Goal: Task Accomplishment & Management: Complete application form

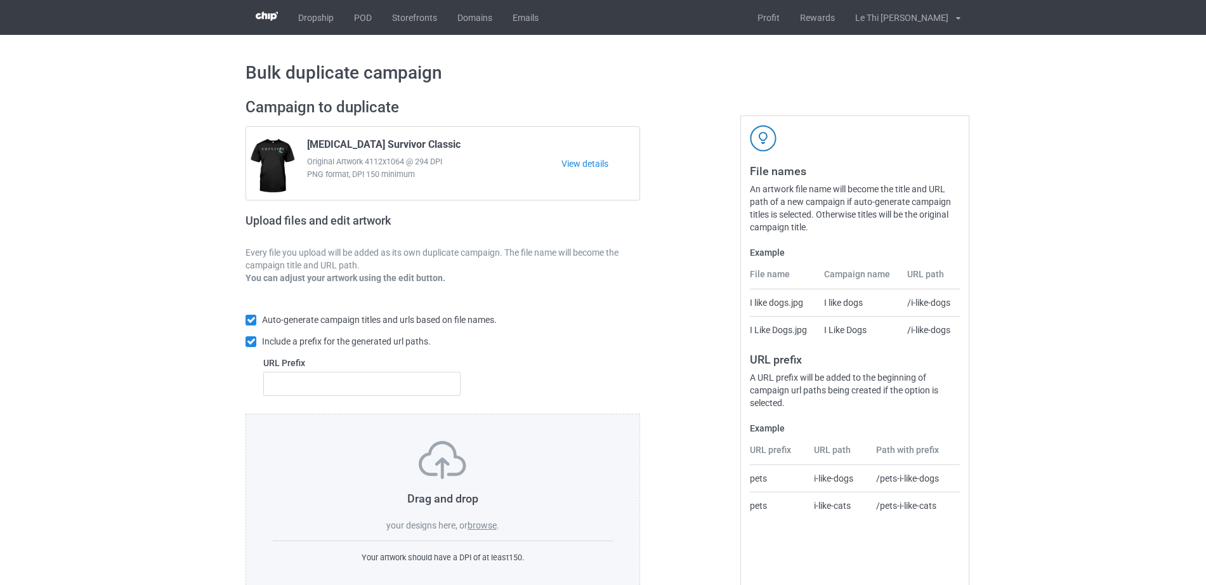
scroll to position [34, 0]
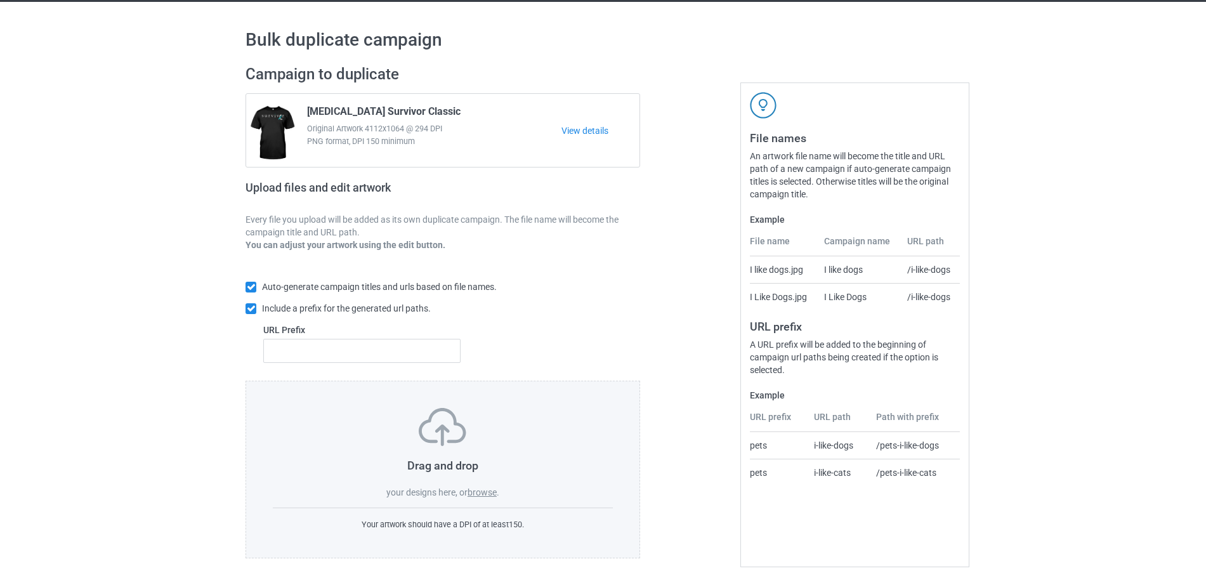
click at [490, 489] on label "browse" at bounding box center [482, 492] width 29 height 10
click at [0, 0] on input "browse" at bounding box center [0, 0] width 0 height 0
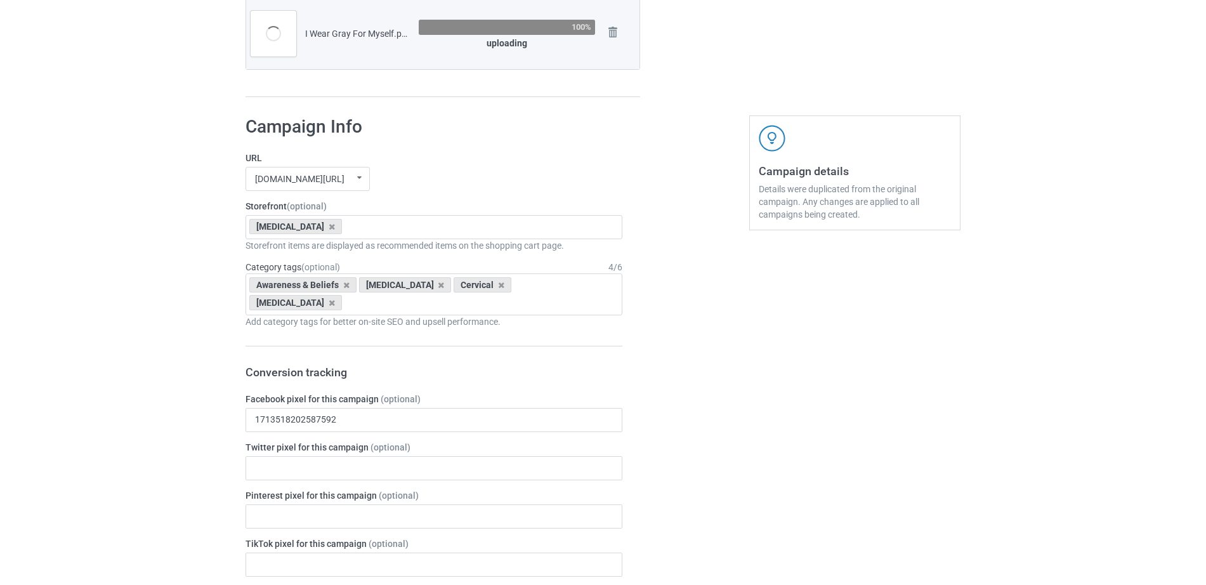
scroll to position [827, 0]
click at [329, 225] on icon at bounding box center [332, 225] width 6 height 8
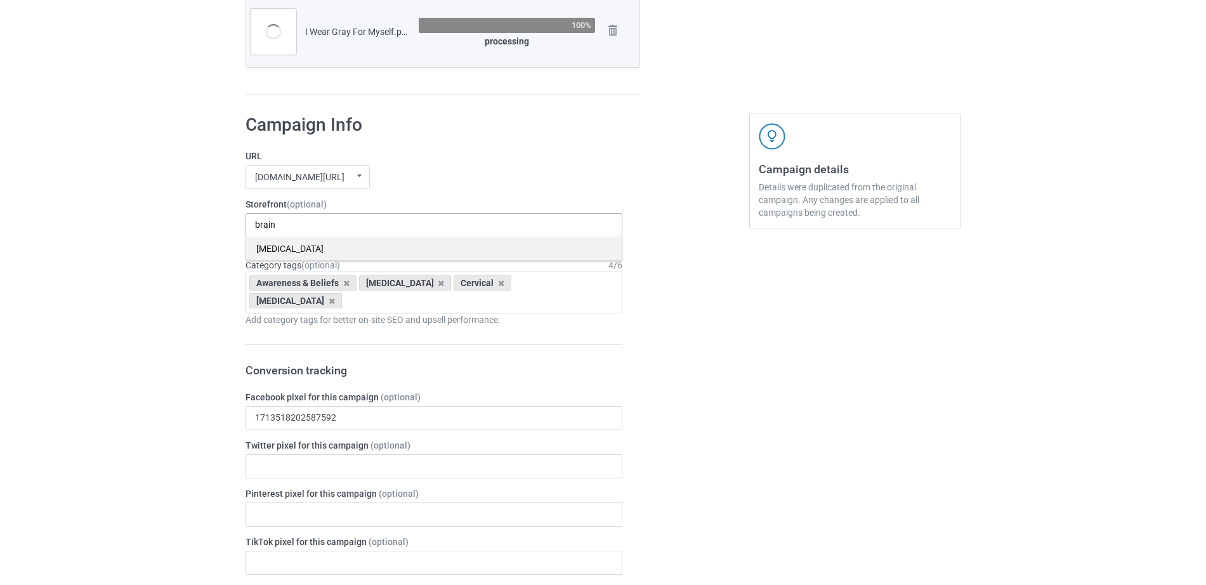
type input "brain"
click at [279, 249] on div "[MEDICAL_DATA]" at bounding box center [434, 248] width 376 height 23
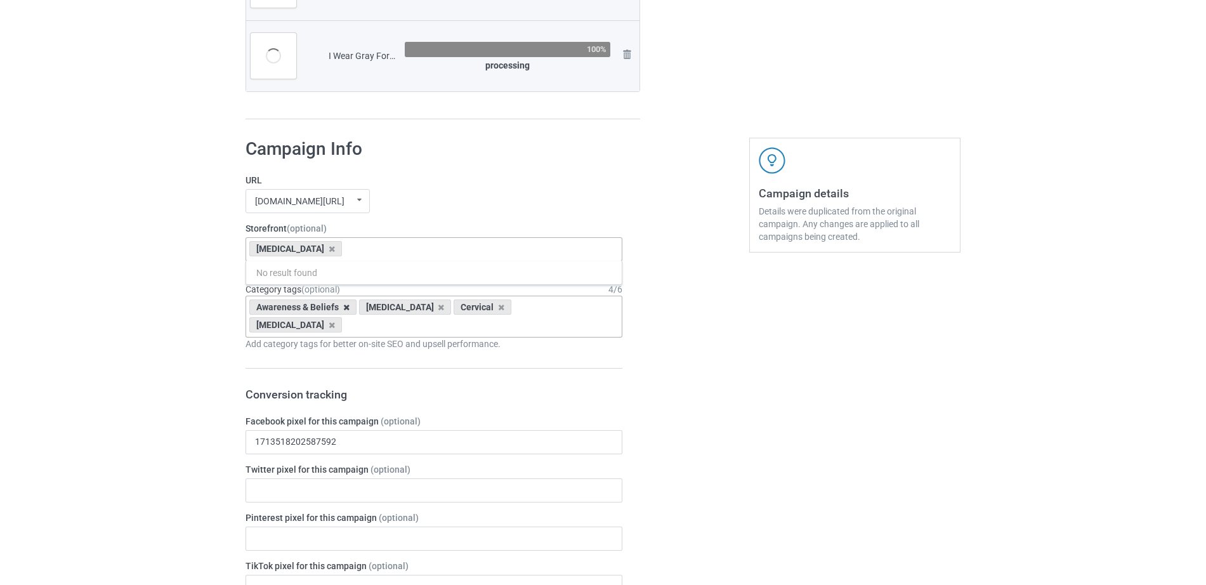
scroll to position [851, 0]
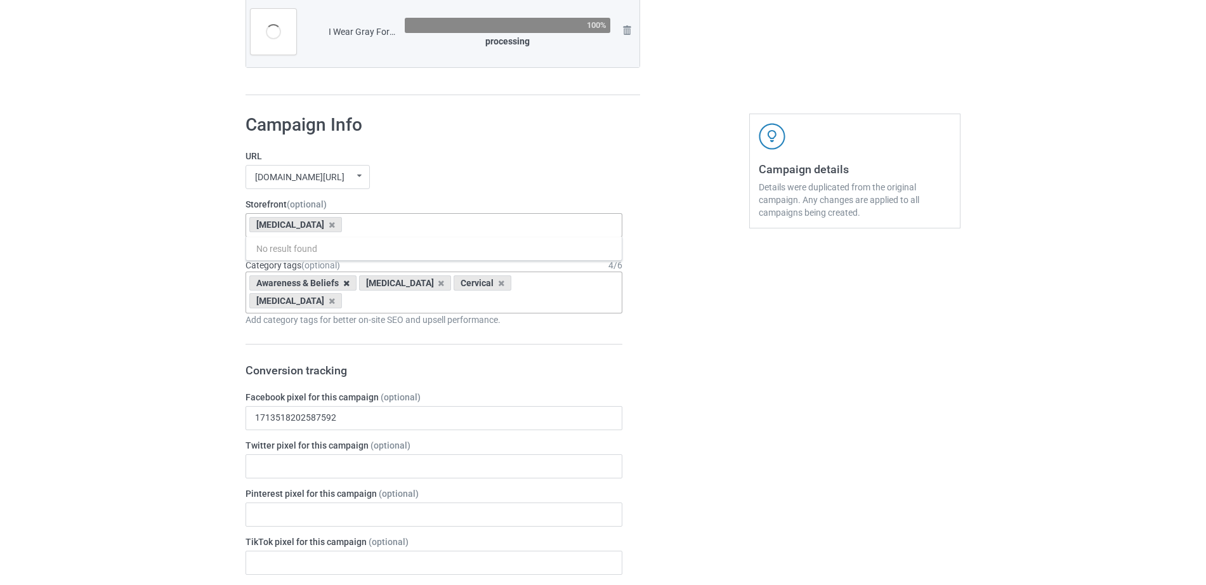
click at [347, 282] on icon at bounding box center [346, 283] width 6 height 8
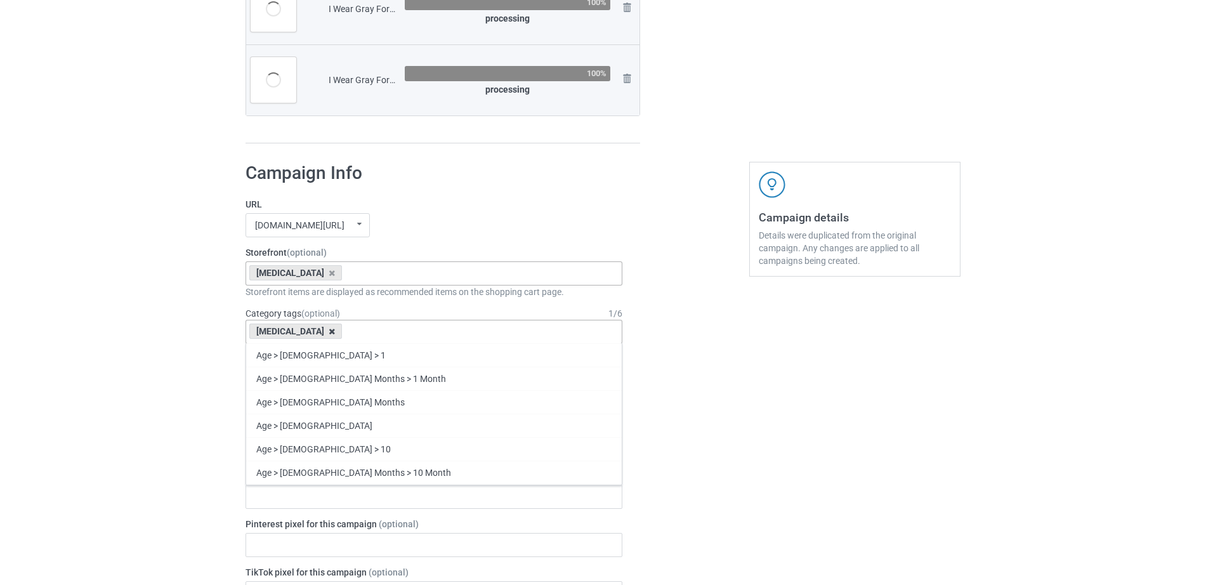
scroll to position [899, 0]
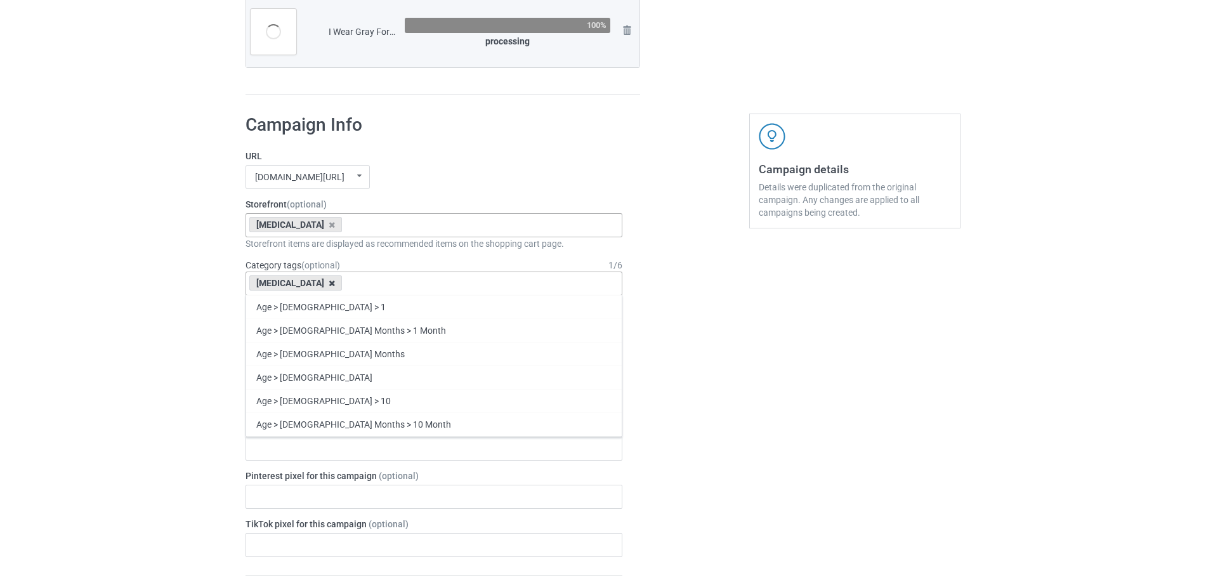
click at [329, 282] on icon at bounding box center [332, 283] width 6 height 8
click at [327, 283] on div "Age > [DEMOGRAPHIC_DATA] > 1 Age > [DEMOGRAPHIC_DATA] Months > 1 Month Age > [D…" at bounding box center [433, 284] width 377 height 24
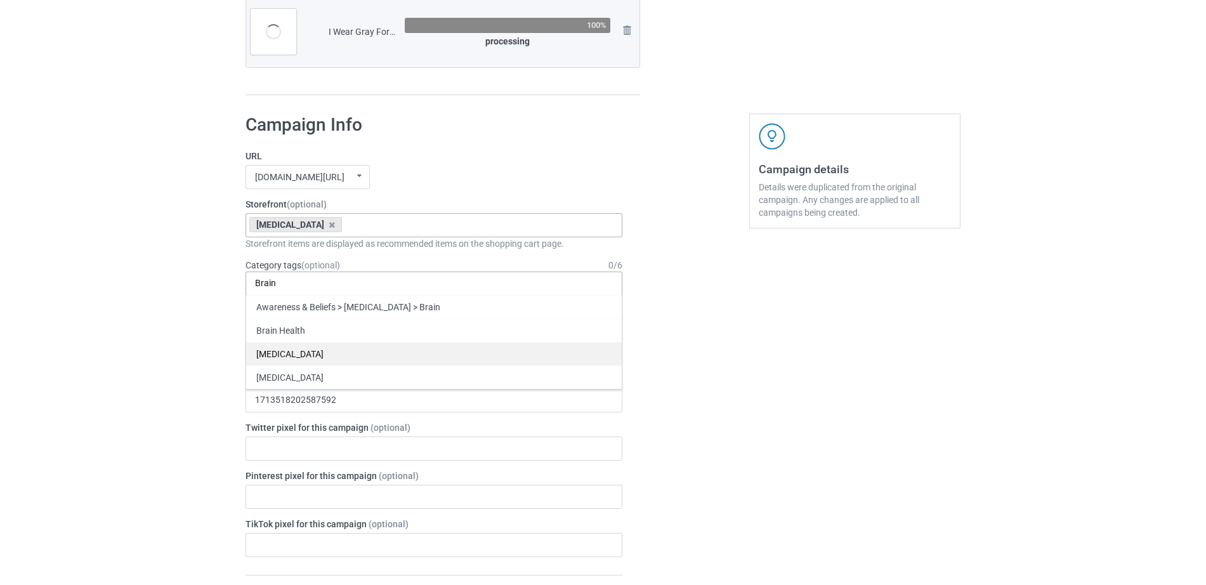
scroll to position [995, 0]
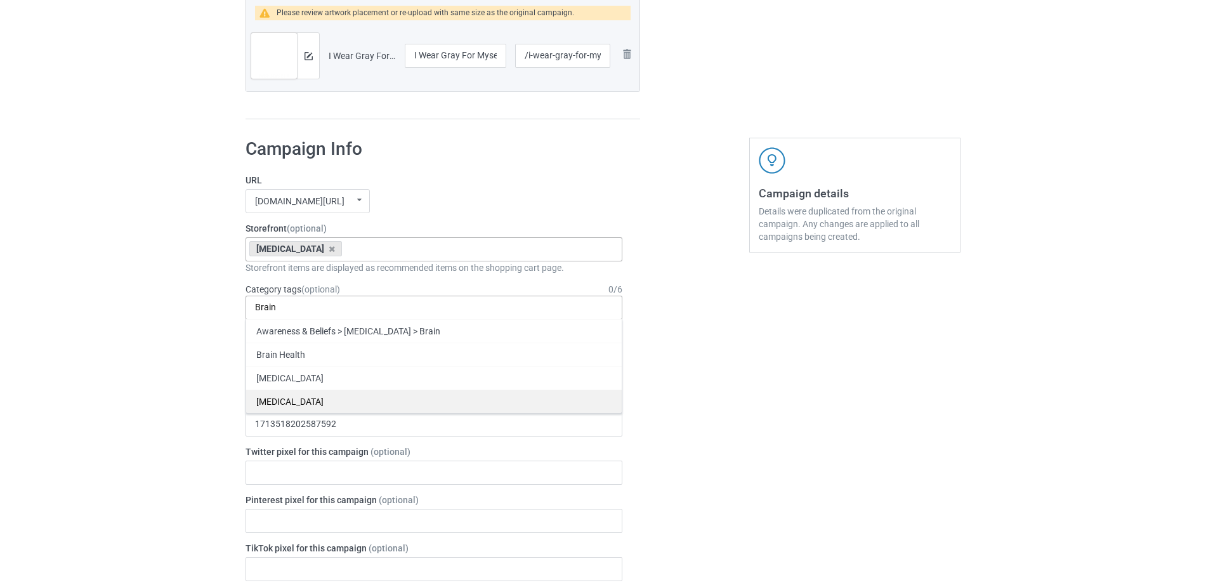
type input "Brain"
click at [294, 398] on div "[MEDICAL_DATA]" at bounding box center [434, 400] width 376 height 23
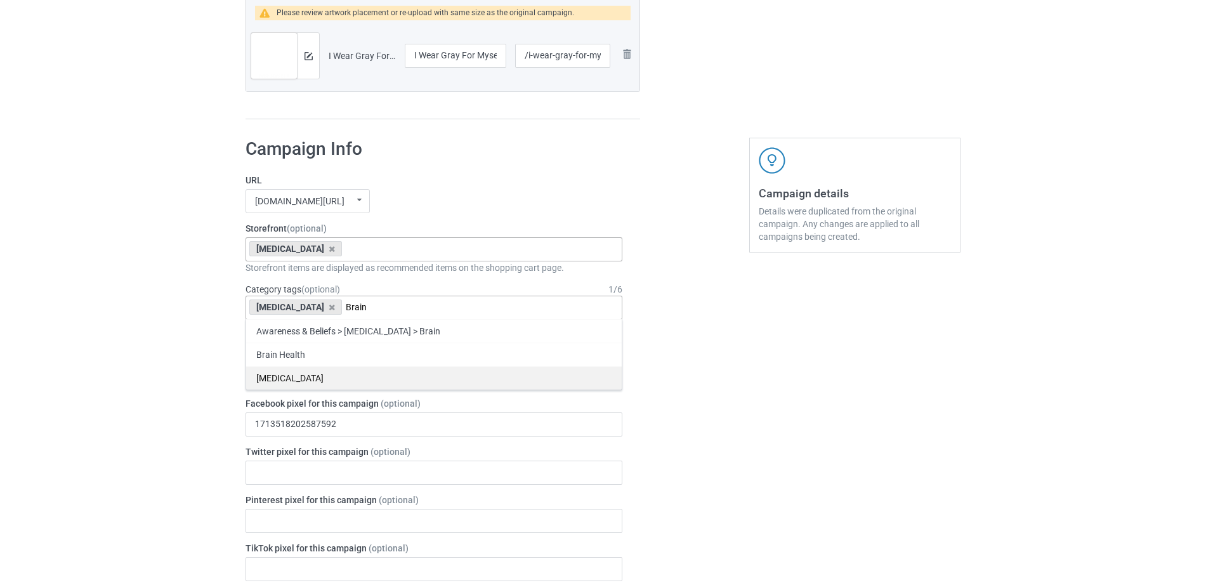
type input "Brain"
click at [305, 373] on div "[MEDICAL_DATA]" at bounding box center [434, 377] width 376 height 23
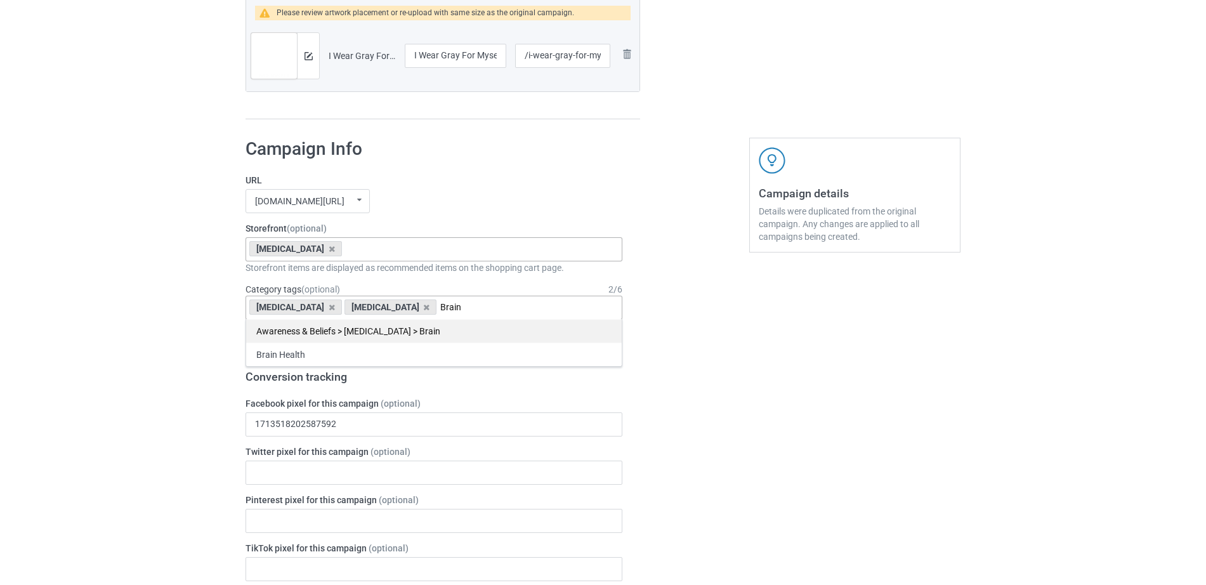
type input "Brain"
click at [418, 329] on div "Awareness & Beliefs > [MEDICAL_DATA] > Brain" at bounding box center [434, 330] width 376 height 23
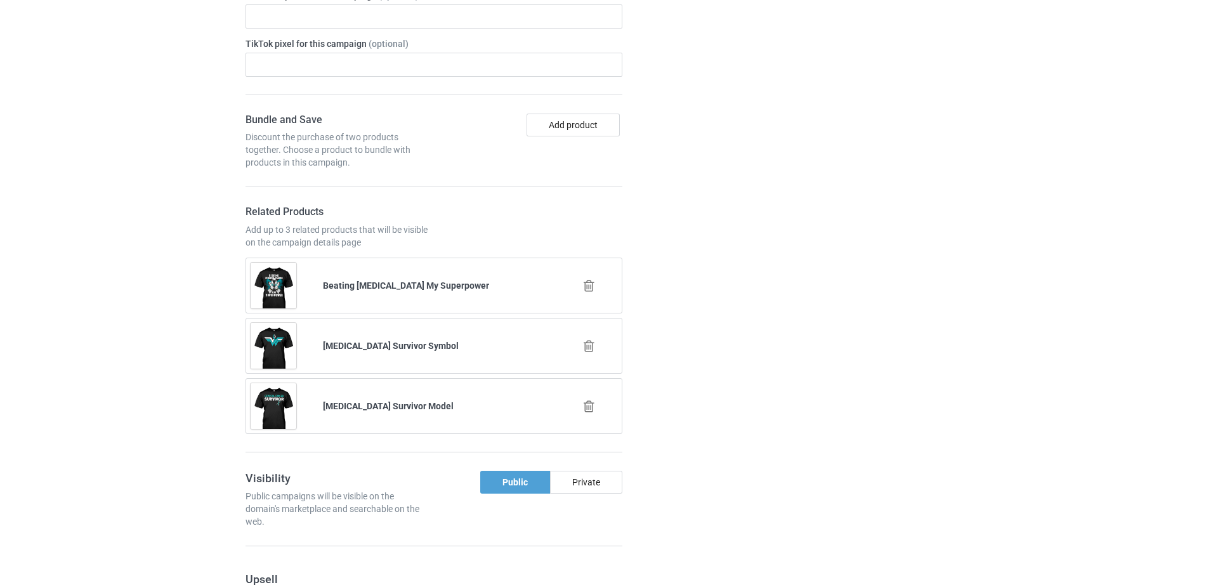
scroll to position [1522, 0]
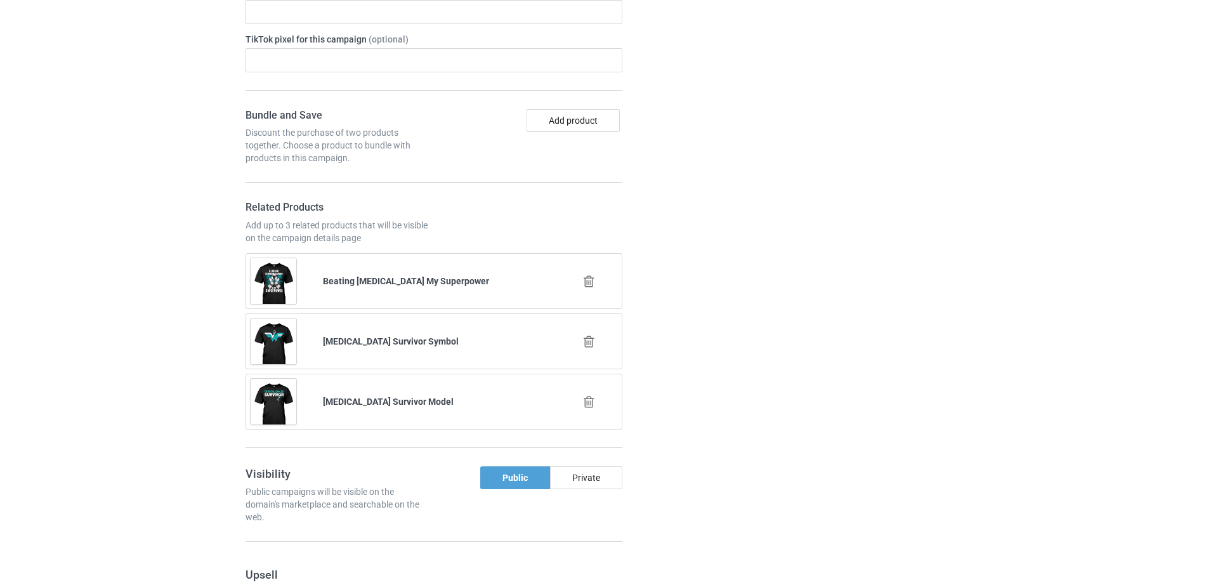
click at [589, 282] on icon at bounding box center [589, 281] width 16 height 13
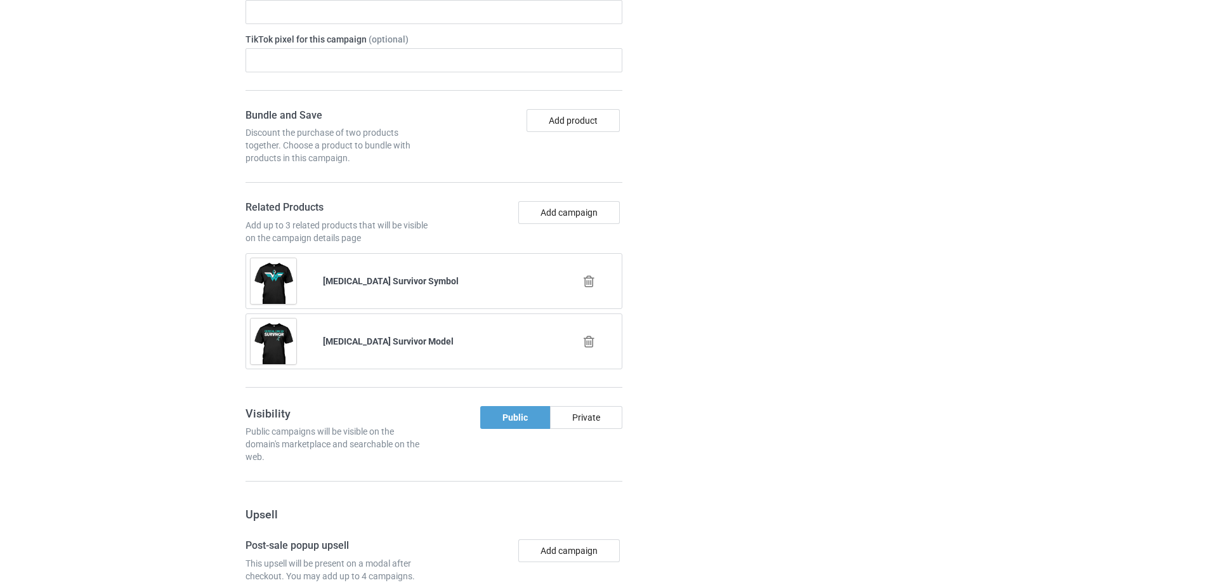
click at [589, 274] on div at bounding box center [590, 281] width 72 height 32
click at [593, 277] on icon at bounding box center [589, 281] width 16 height 13
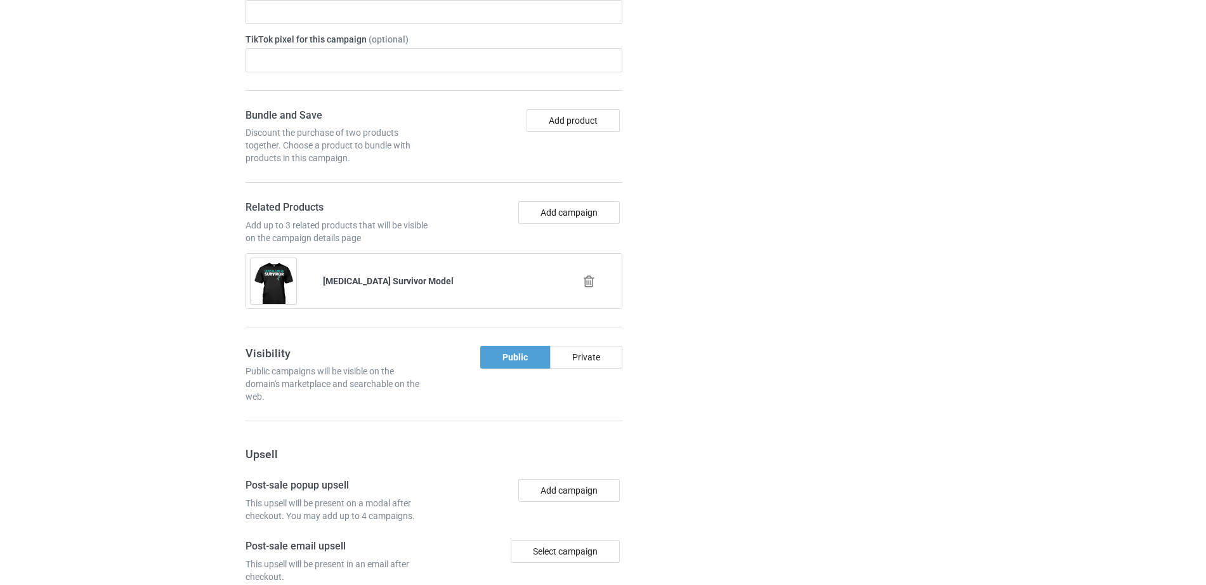
click at [592, 280] on icon at bounding box center [589, 281] width 16 height 13
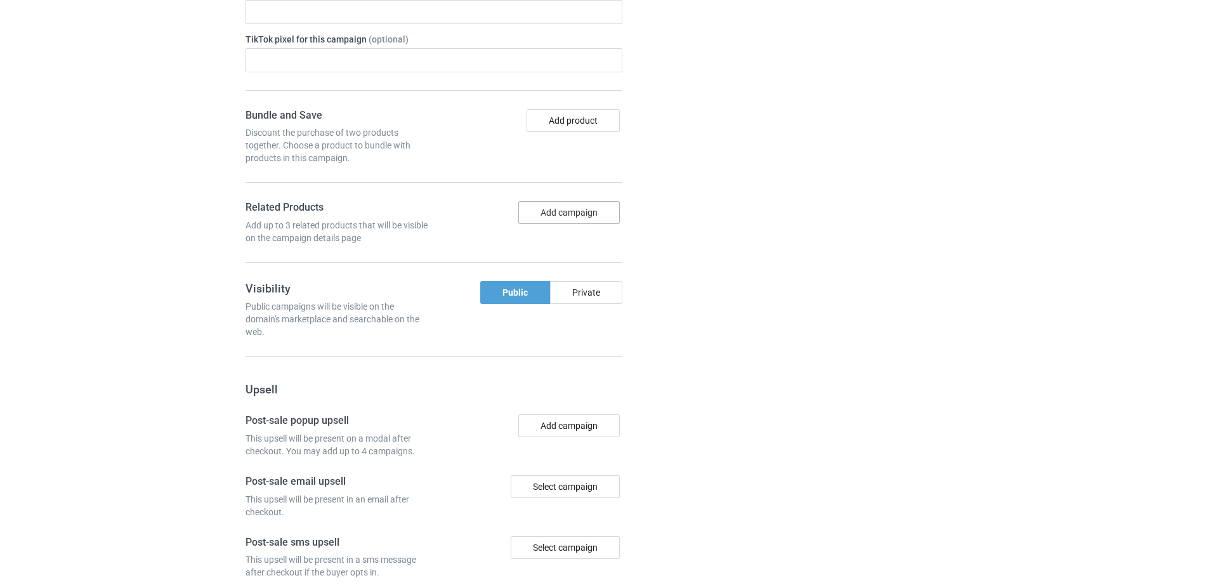
click at [569, 218] on button "Add campaign" at bounding box center [568, 212] width 101 height 23
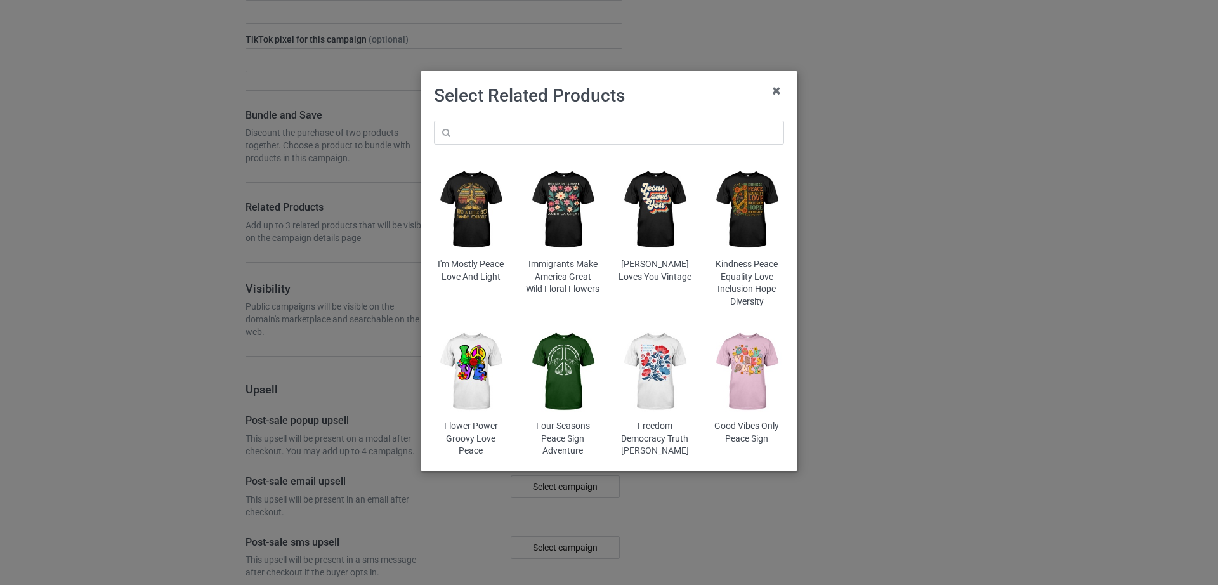
drag, startPoint x: 537, startPoint y: 116, endPoint x: 542, endPoint y: 133, distance: 17.9
click at [539, 119] on div "I'm Mostly Peace Love And Light Immigrants Make America Great Wild Floral Flowe…" at bounding box center [609, 289] width 368 height 355
click at [543, 133] on input "text" at bounding box center [609, 133] width 350 height 24
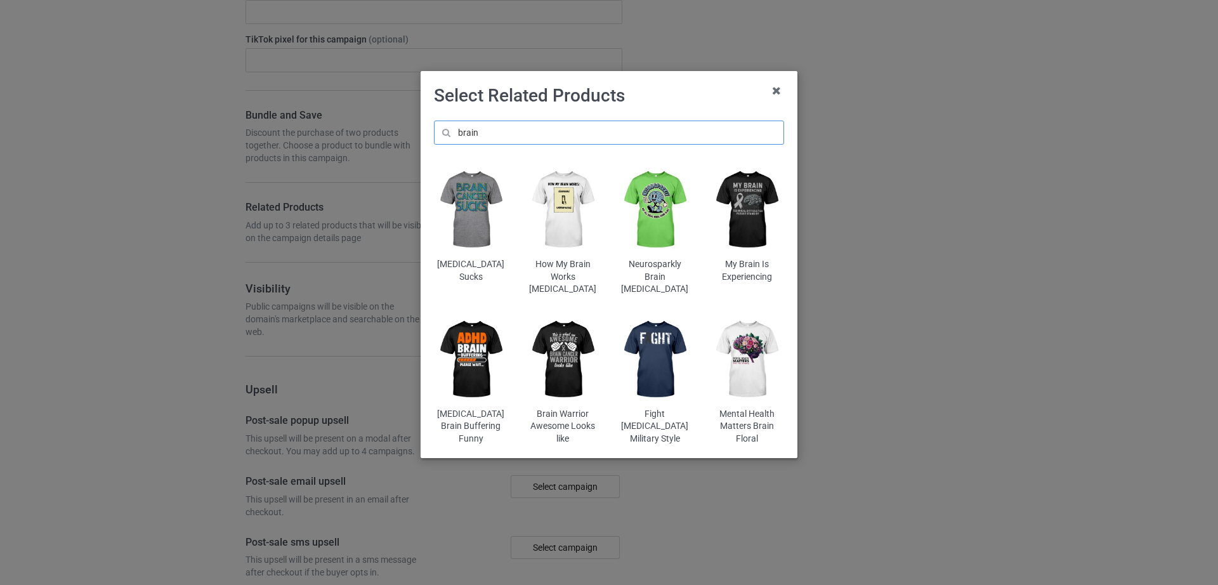
type input "brain"
click at [572, 357] on img at bounding box center [563, 359] width 74 height 93
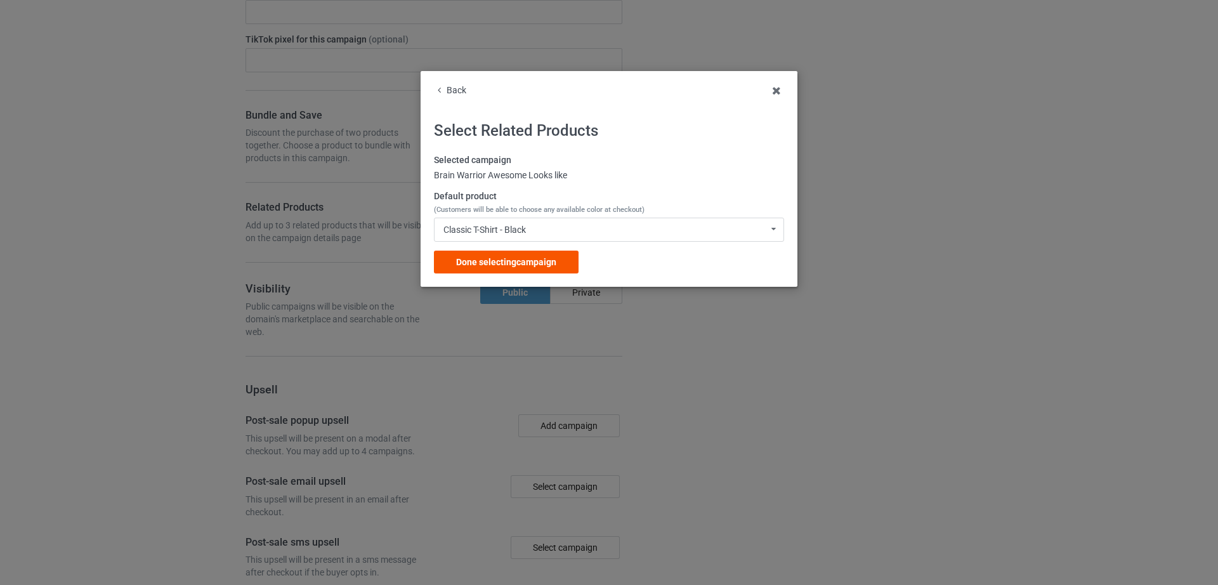
click at [506, 258] on span "Done selecting campaign" at bounding box center [506, 262] width 100 height 10
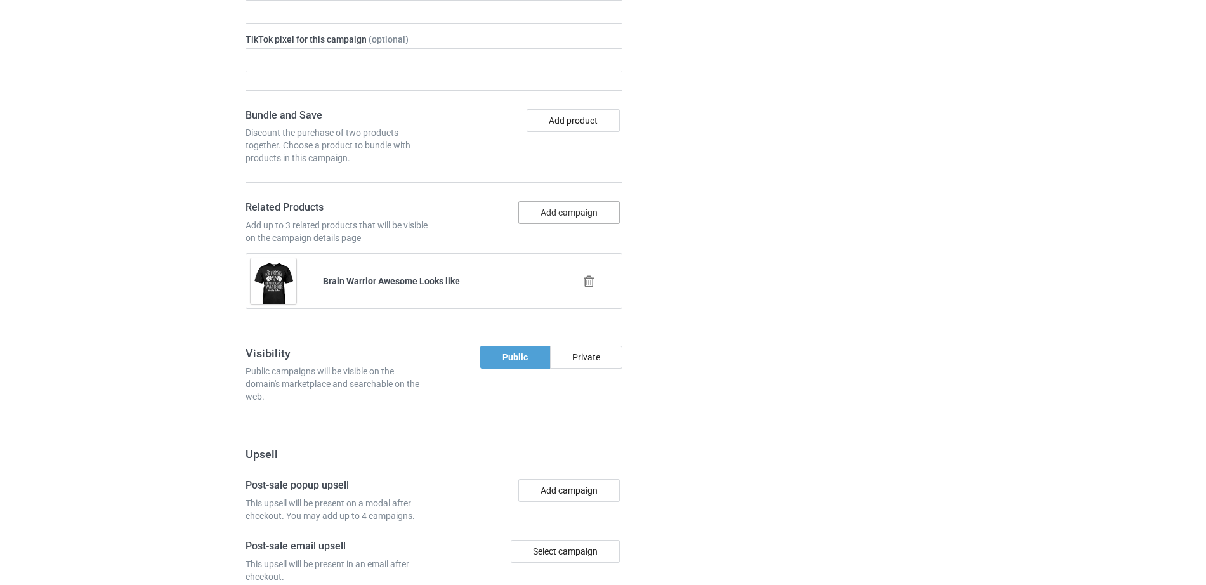
click at [549, 212] on button "Add campaign" at bounding box center [568, 212] width 101 height 23
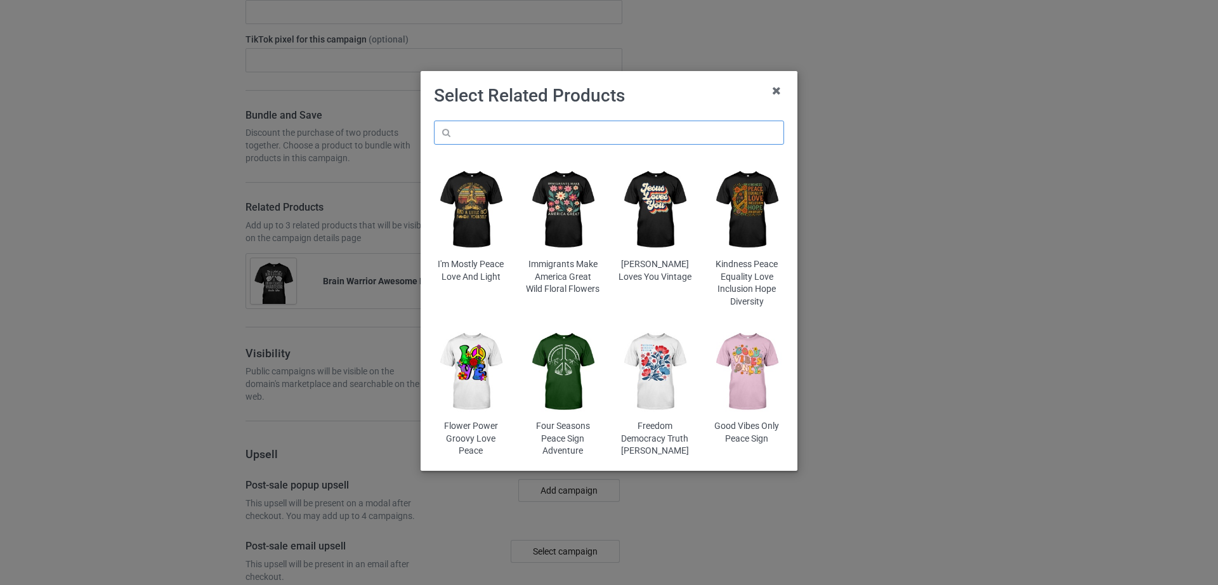
click at [539, 135] on input "text" at bounding box center [609, 133] width 350 height 24
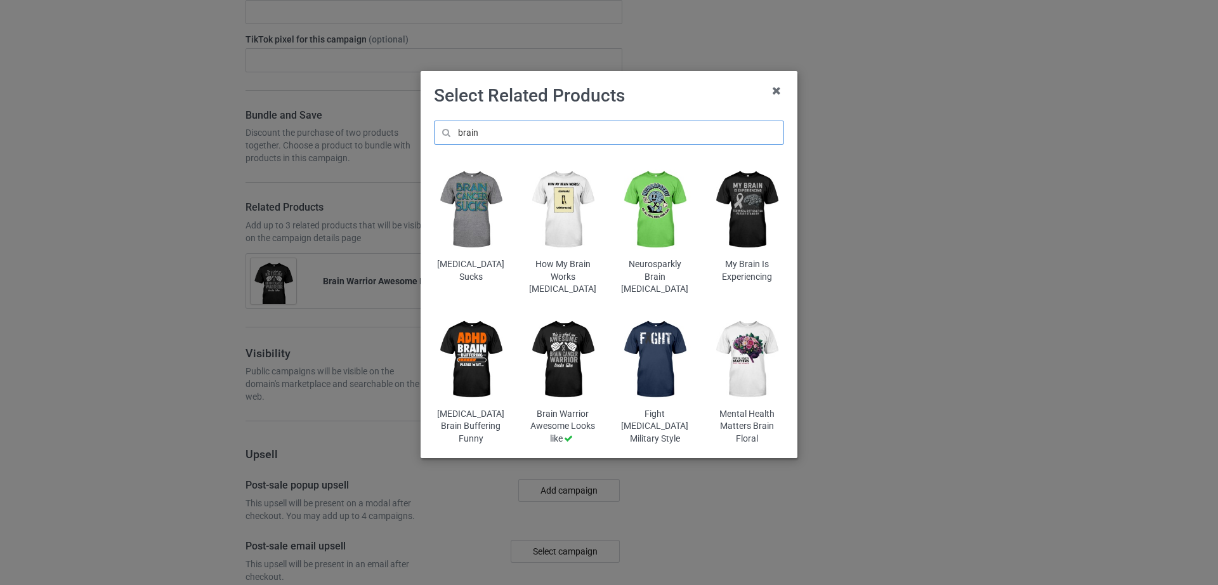
type input "brain"
click at [726, 216] on img at bounding box center [747, 210] width 74 height 93
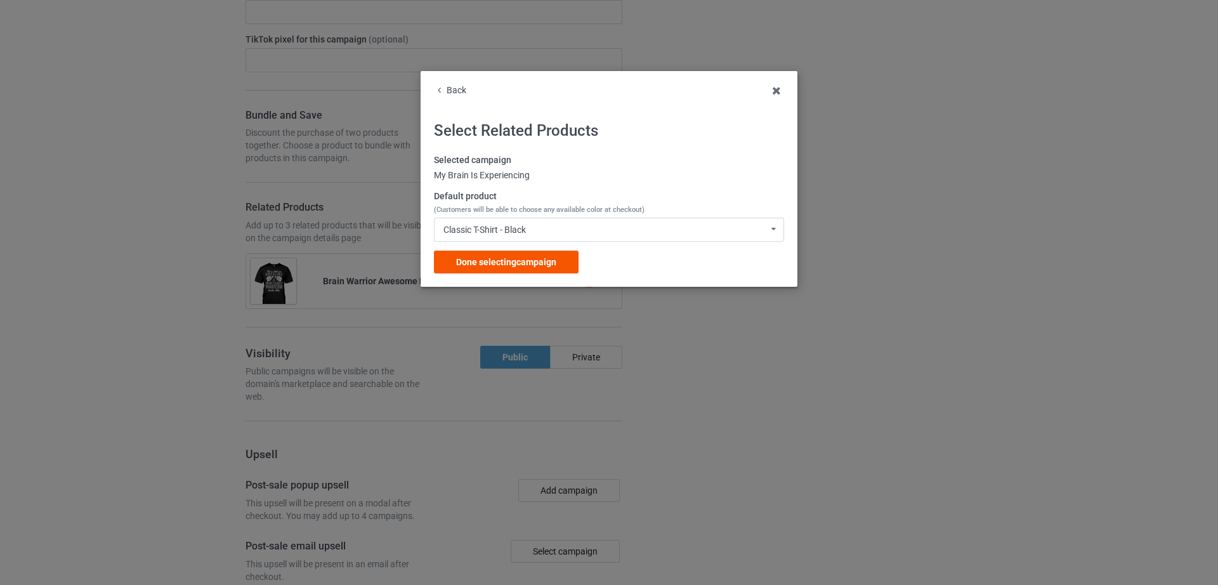
click at [480, 265] on span "Done selecting campaign" at bounding box center [506, 262] width 100 height 10
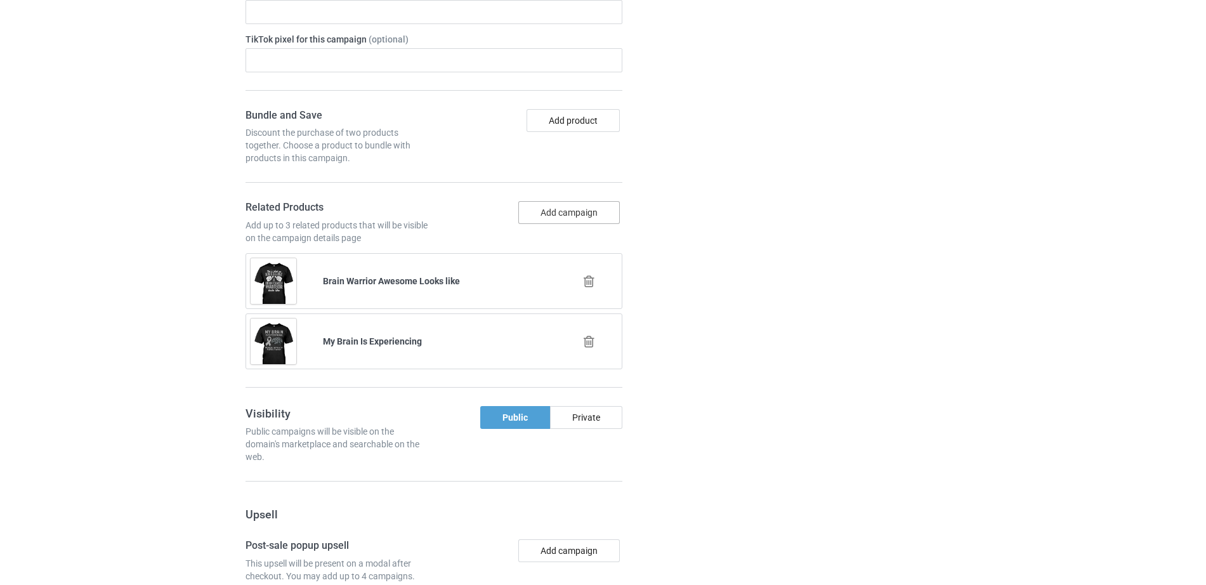
click at [548, 216] on button "Add campaign" at bounding box center [568, 212] width 101 height 23
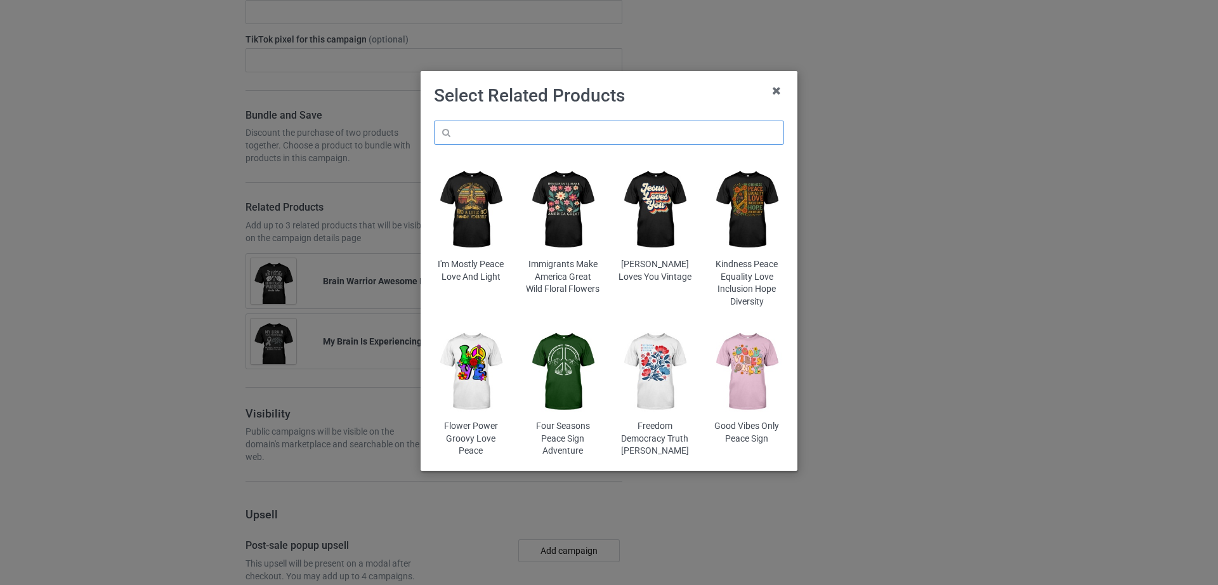
click at [510, 123] on input "text" at bounding box center [609, 133] width 350 height 24
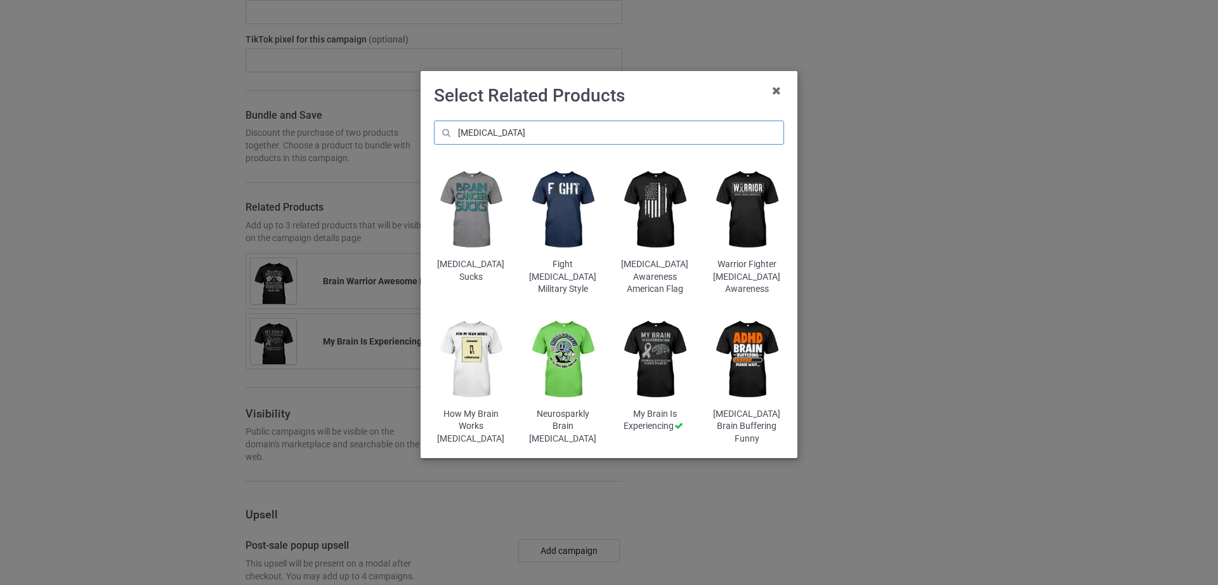
type input "brain cancer"
click at [650, 211] on img at bounding box center [655, 210] width 74 height 93
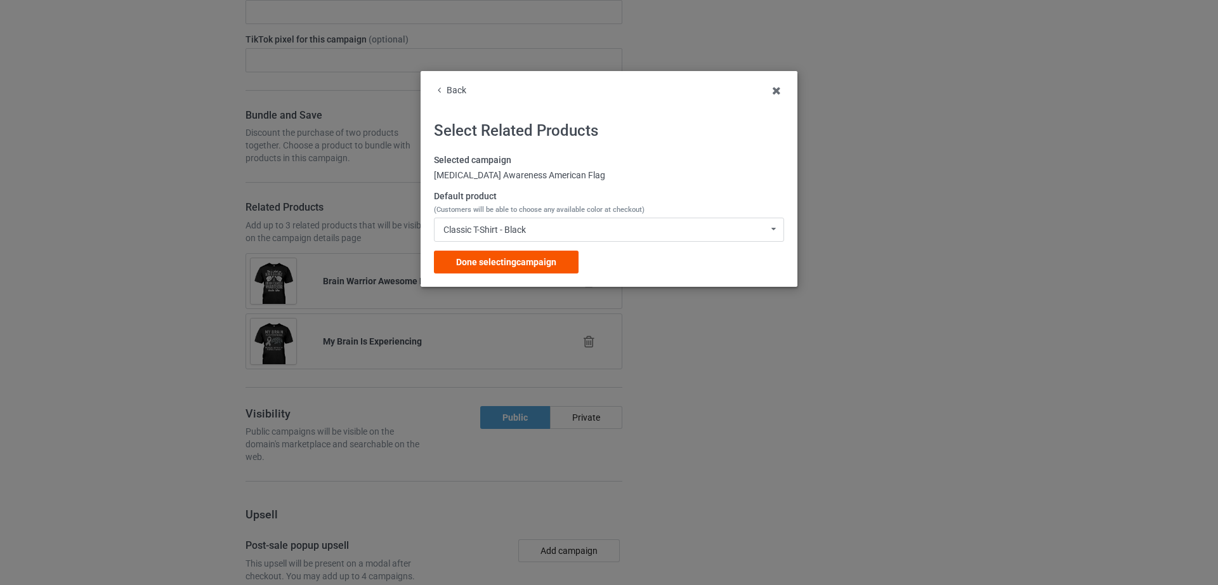
click at [532, 266] on span "Done selecting campaign" at bounding box center [506, 262] width 100 height 10
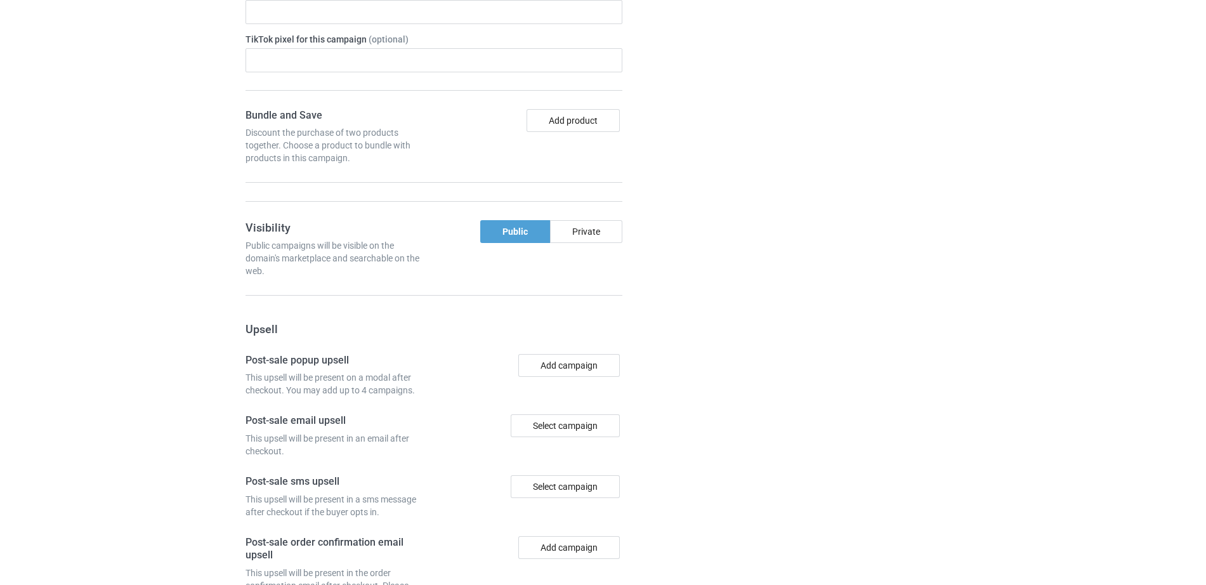
click at [743, 351] on div "Campaign details Details were duplicated from the original campaign. Any change…" at bounding box center [854, 162] width 229 height 1121
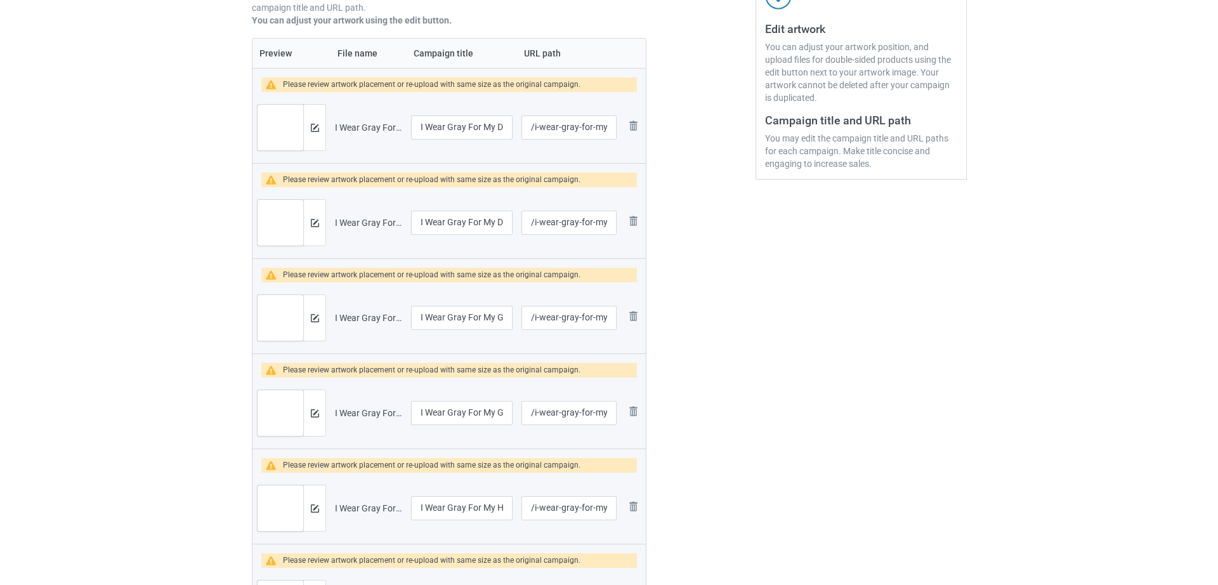
scroll to position [260, 0]
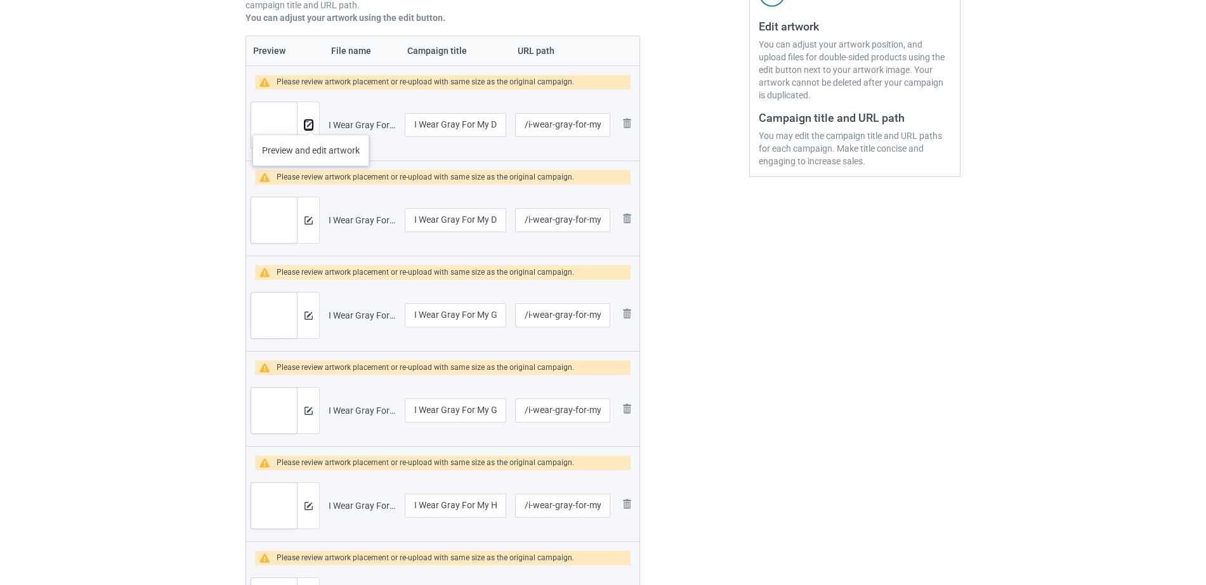
click at [311, 121] on img at bounding box center [308, 125] width 8 height 8
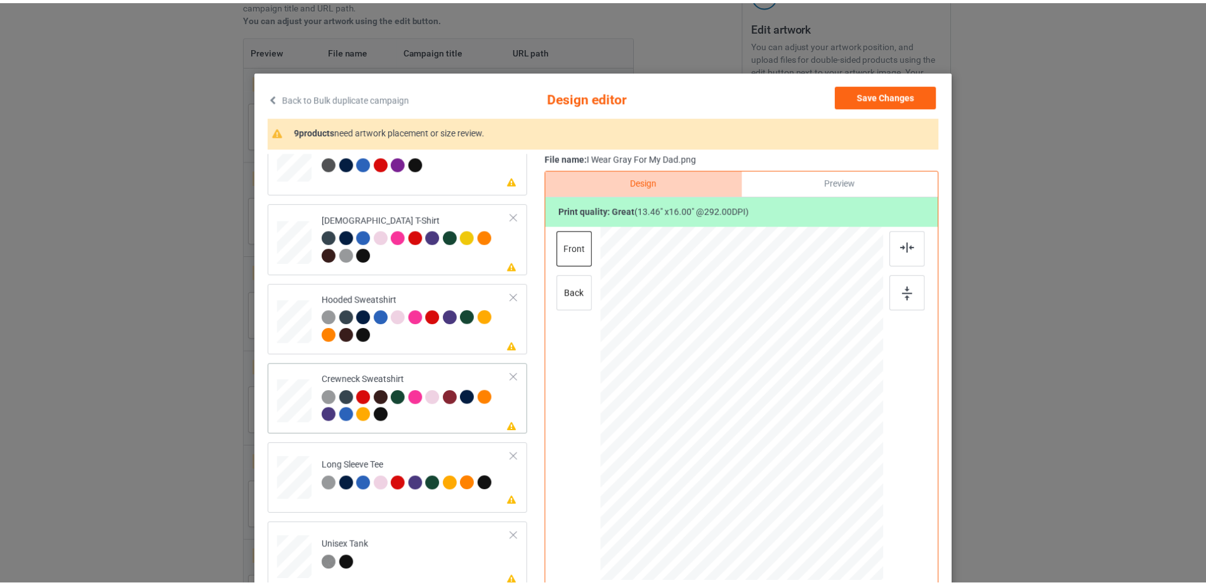
scroll to position [0, 0]
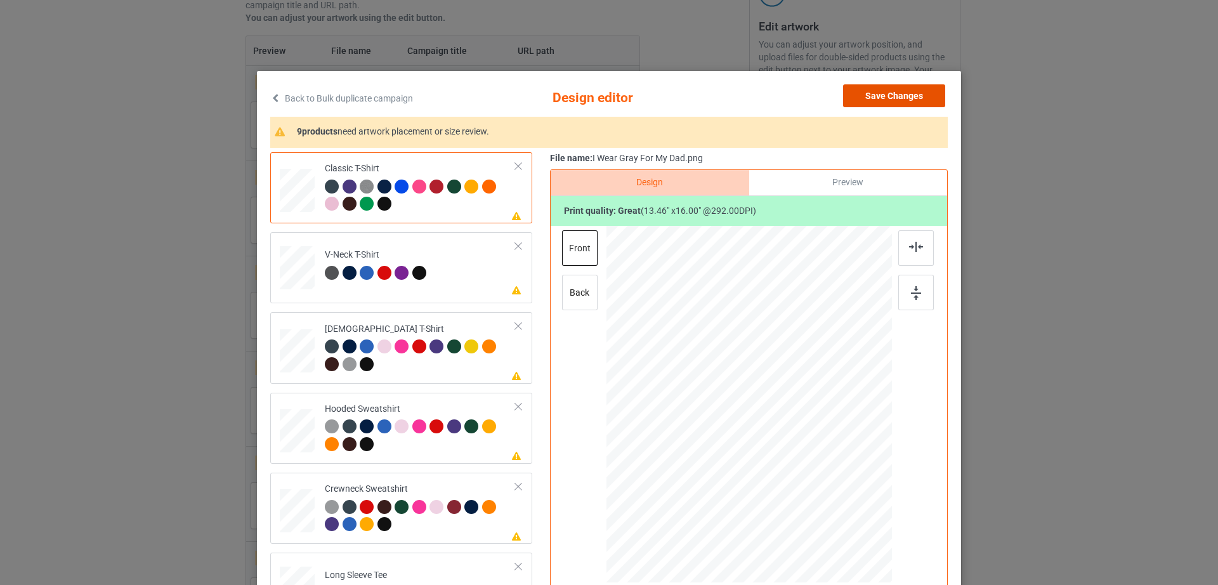
click at [922, 93] on button "Save Changes" at bounding box center [894, 95] width 102 height 23
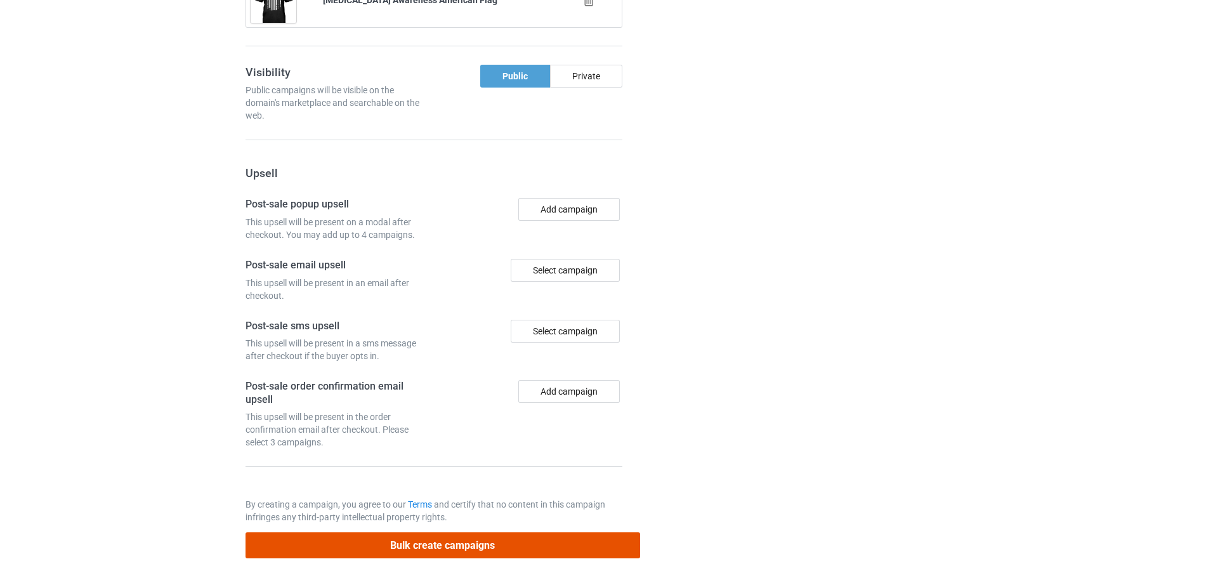
click at [440, 544] on button "Bulk create campaigns" at bounding box center [442, 545] width 395 height 26
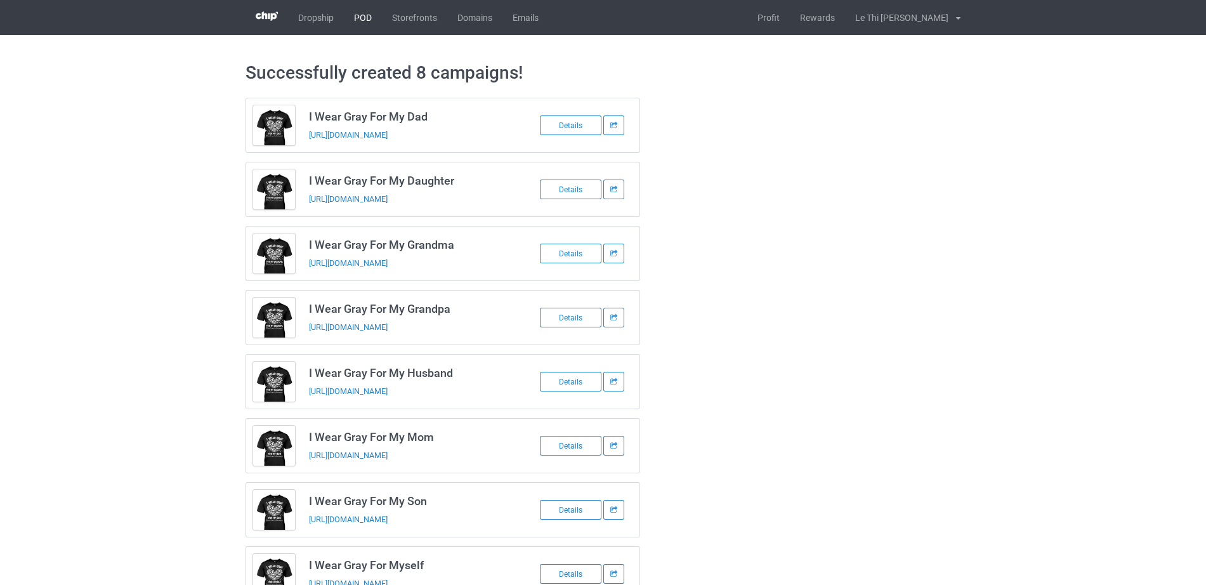
click at [365, 18] on link "POD" at bounding box center [363, 17] width 38 height 35
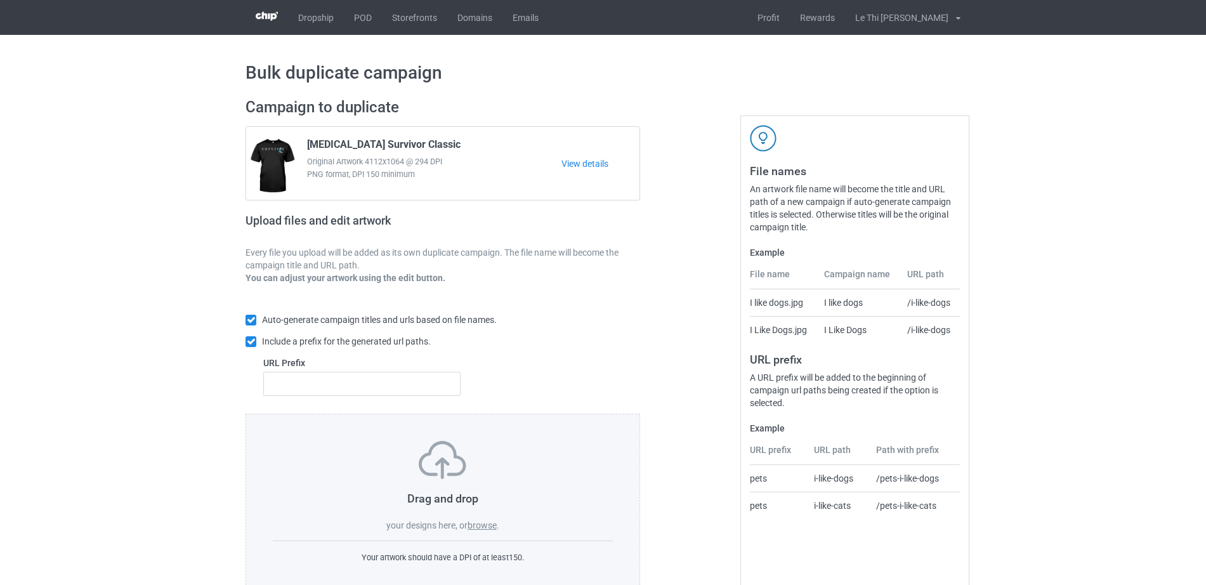
click at [491, 519] on div "Drag and drop your designs here, or browse ." at bounding box center [443, 486] width 340 height 91
click at [488, 525] on label "browse" at bounding box center [482, 525] width 29 height 10
click at [0, 0] on input "browse" at bounding box center [0, 0] width 0 height 0
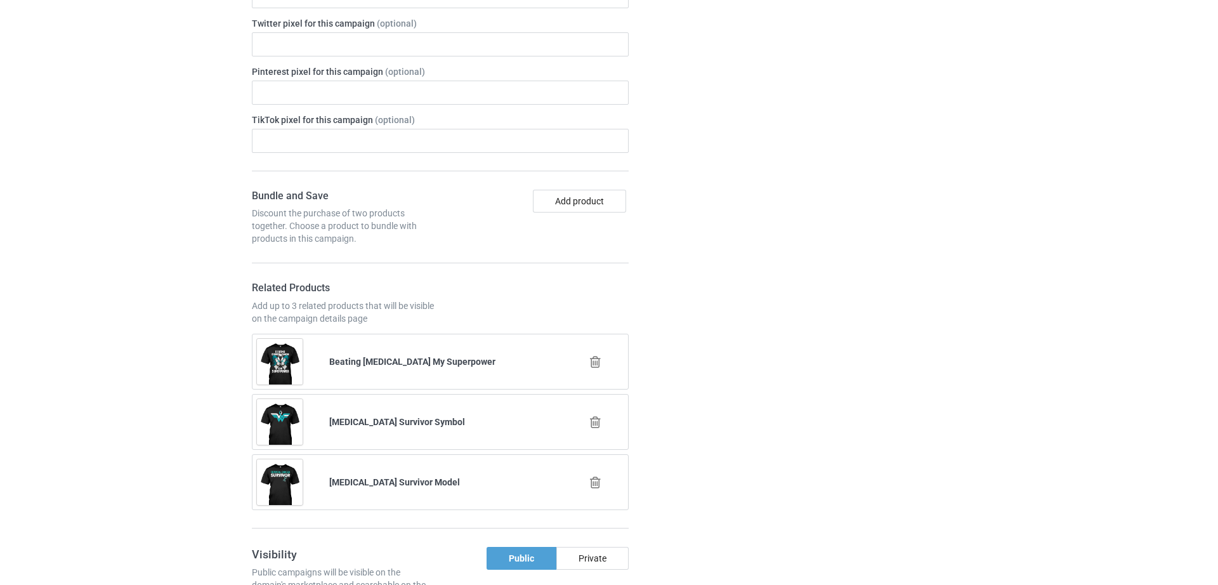
scroll to position [1321, 0]
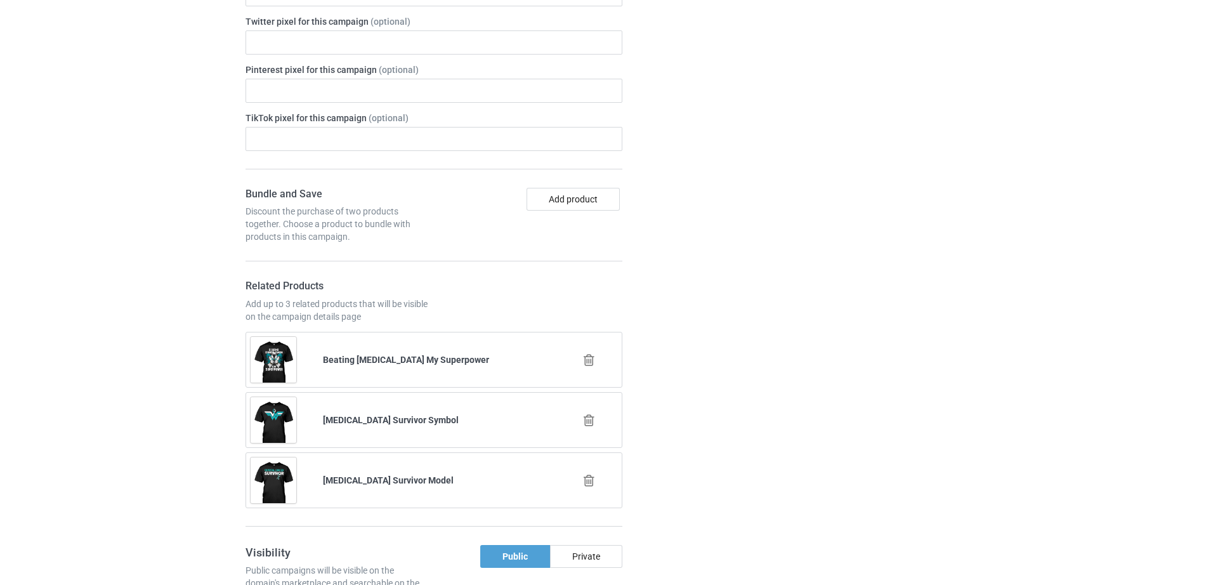
click at [590, 353] on icon at bounding box center [589, 359] width 16 height 13
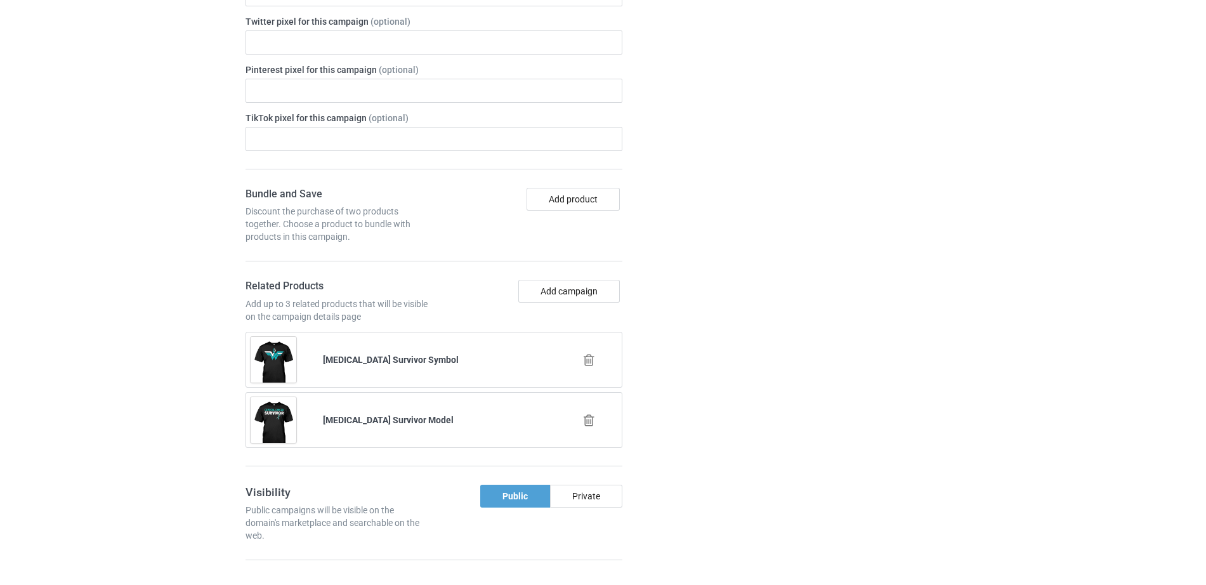
click at [590, 353] on icon at bounding box center [589, 359] width 16 height 13
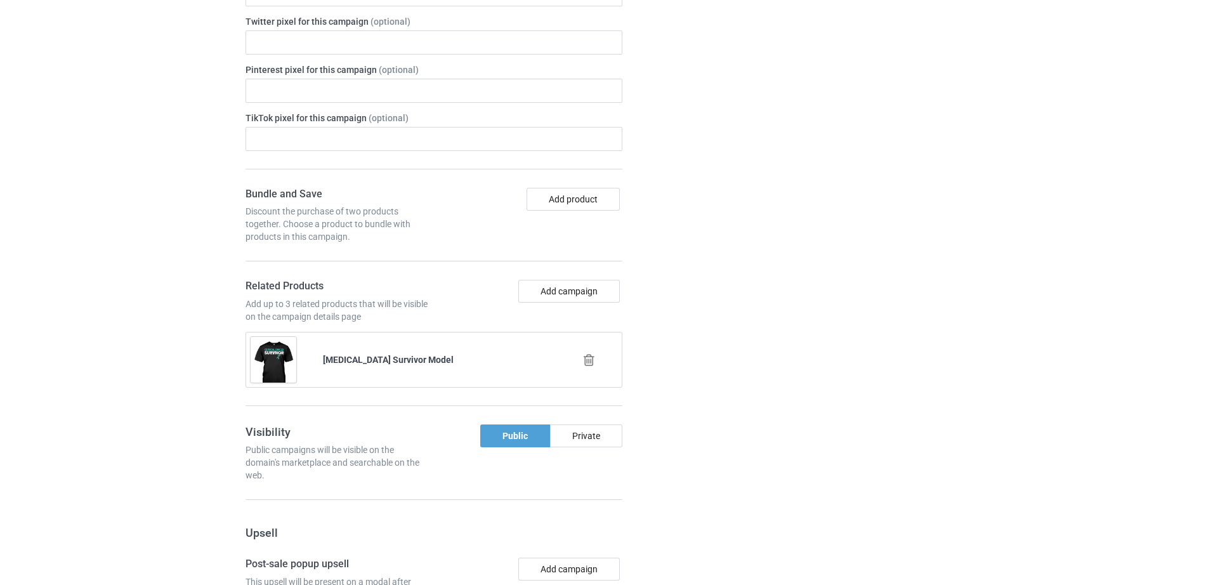
click at [590, 353] on icon at bounding box center [589, 359] width 16 height 13
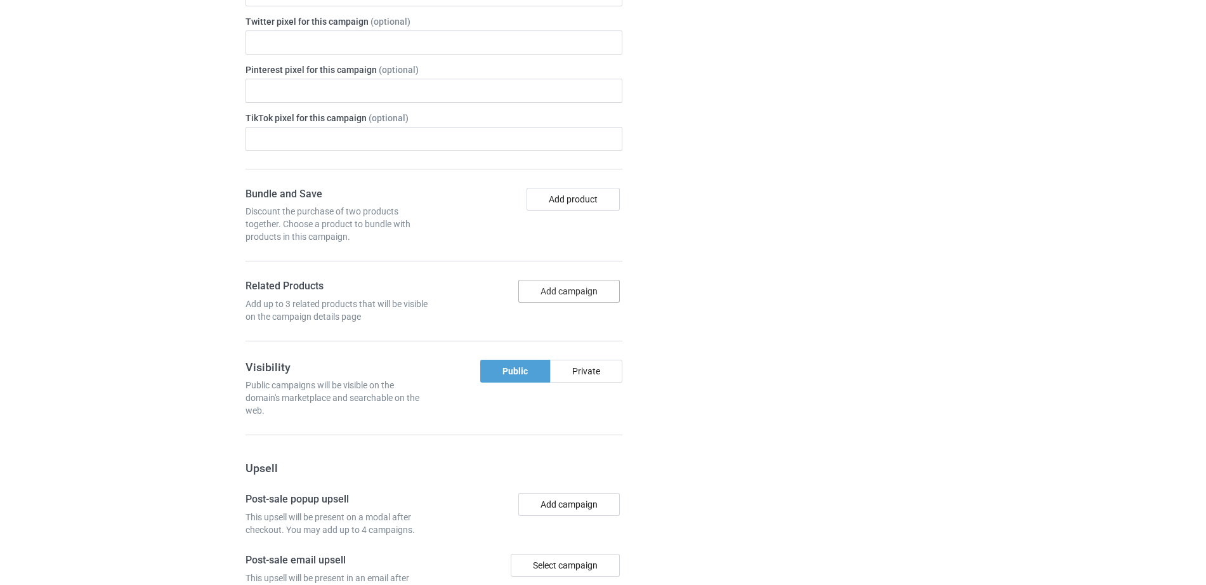
click at [566, 280] on button "Add campaign" at bounding box center [568, 291] width 101 height 23
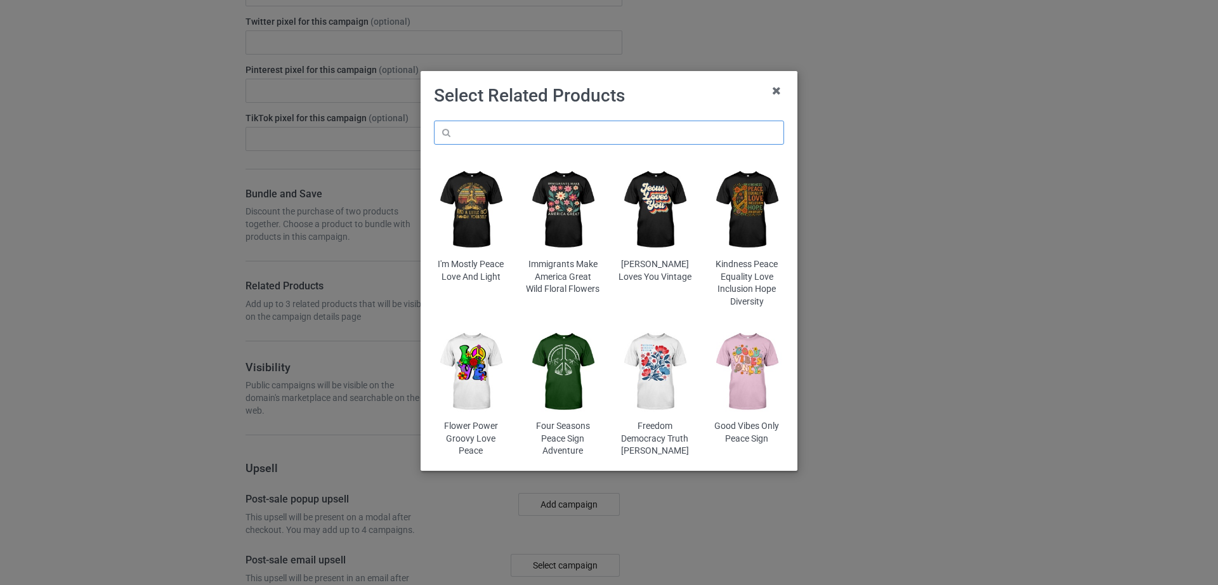
click at [515, 126] on input "text" at bounding box center [609, 133] width 350 height 24
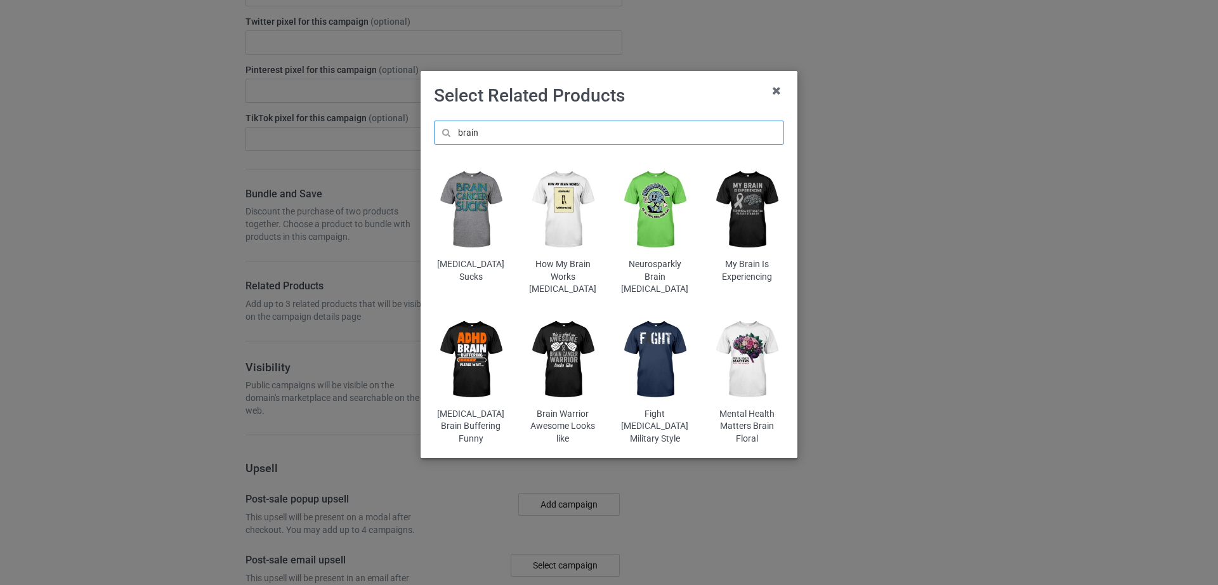
type input "brain"
click at [469, 229] on img at bounding box center [471, 210] width 74 height 93
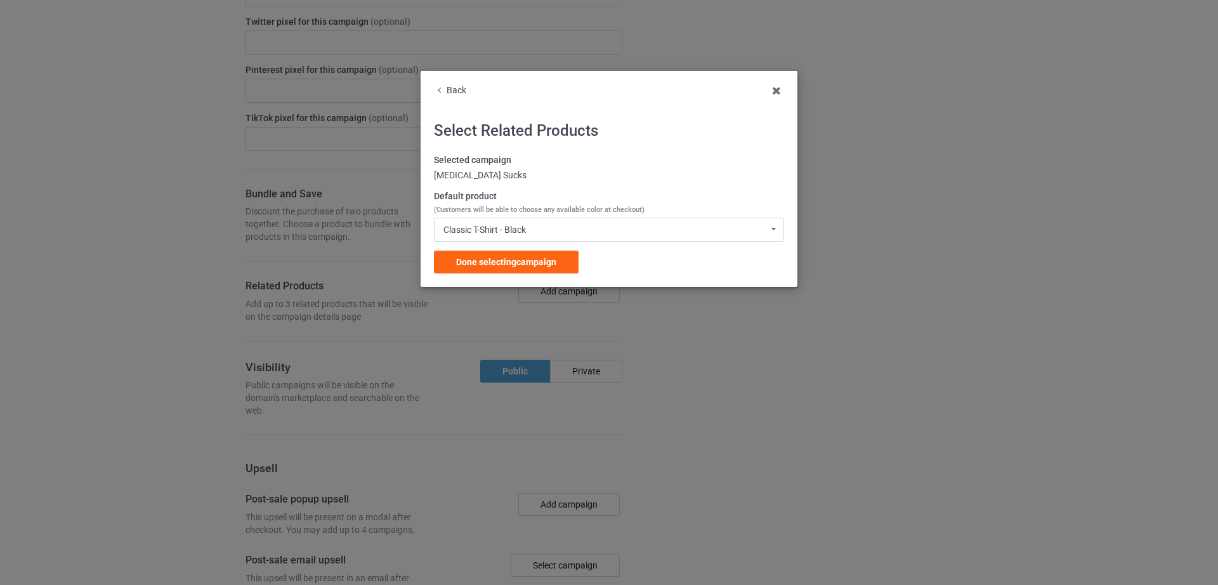
click at [551, 262] on span "Done selecting campaign" at bounding box center [506, 262] width 100 height 10
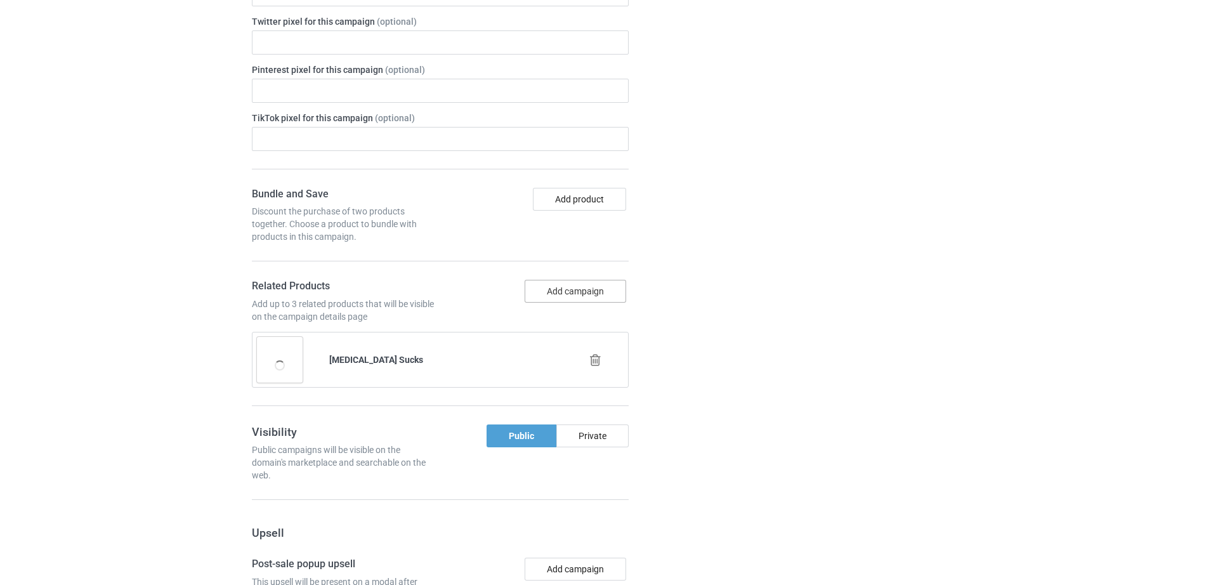
scroll to position [1466, 0]
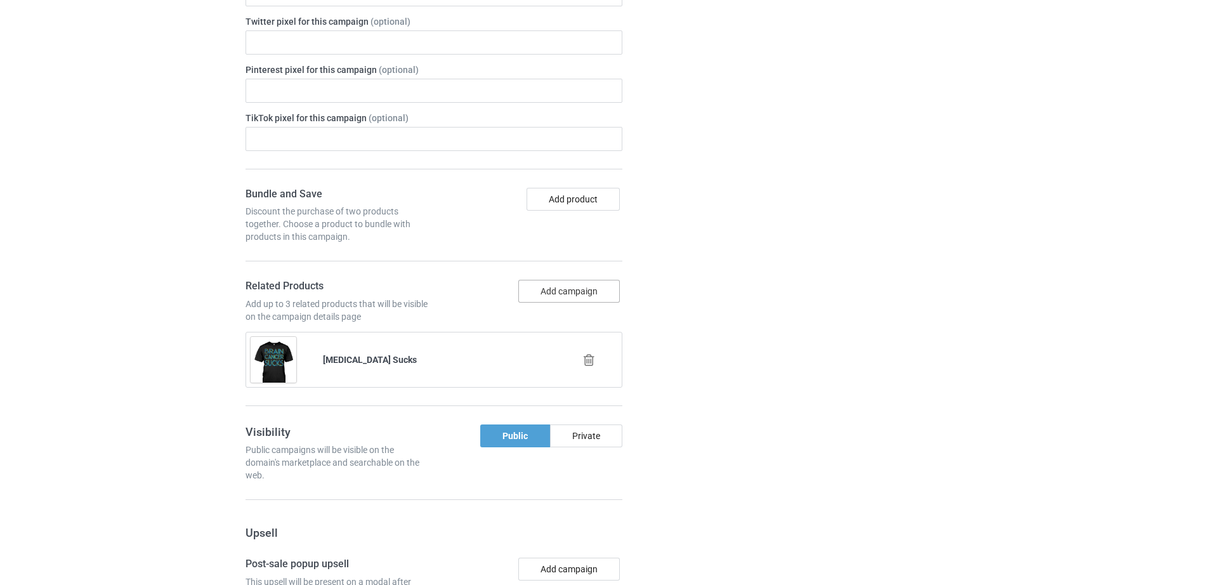
click at [556, 280] on button "Add campaign" at bounding box center [568, 291] width 101 height 23
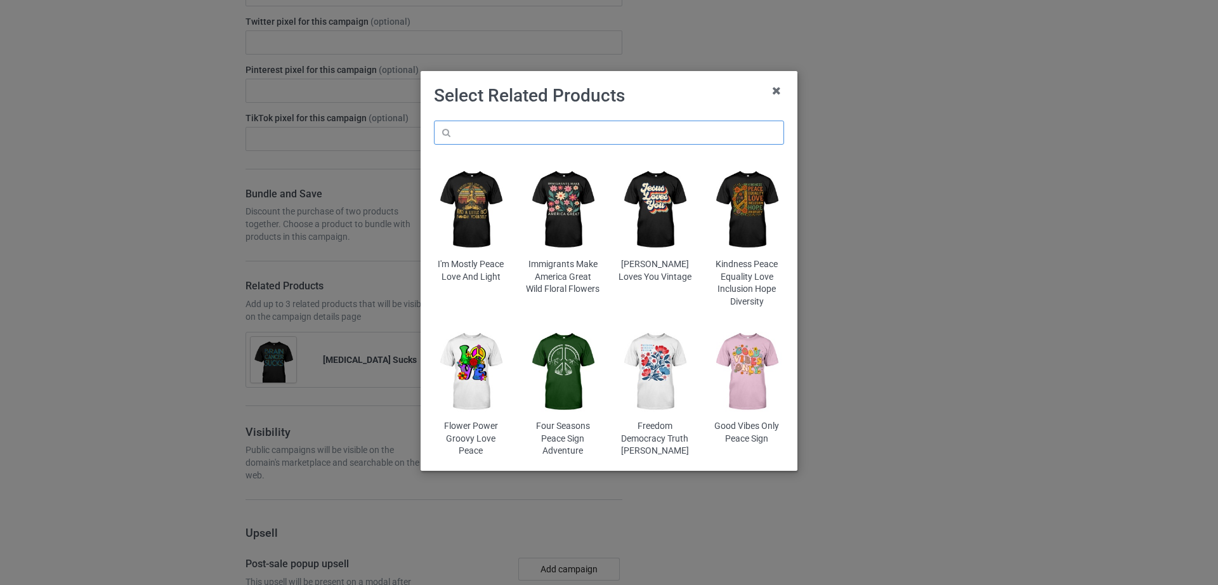
click at [517, 135] on input "text" at bounding box center [609, 133] width 350 height 24
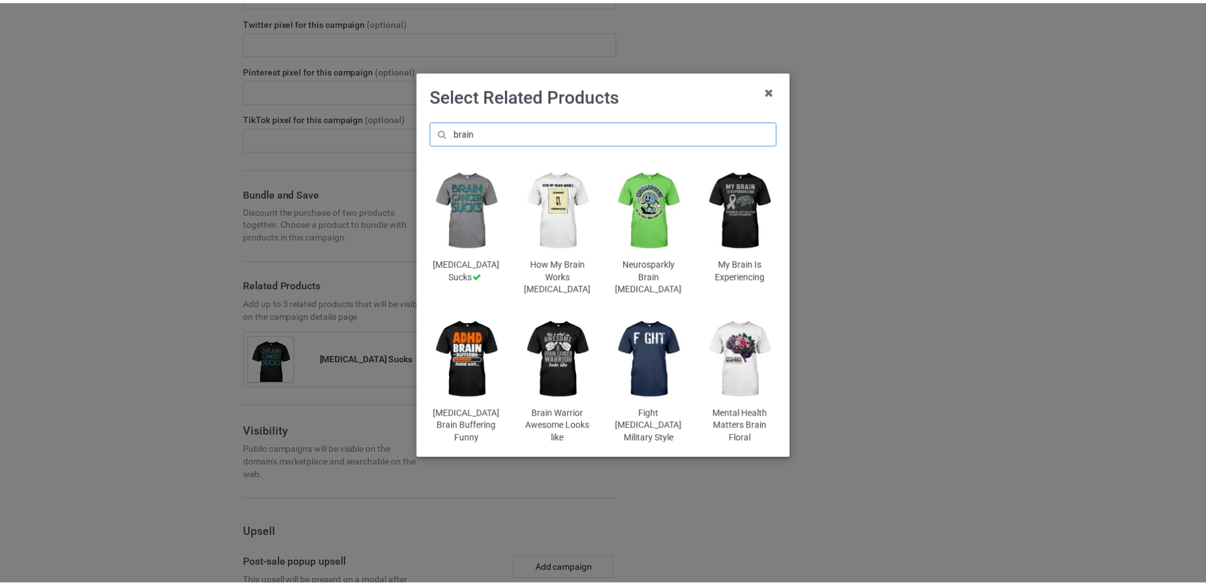
scroll to position [1538, 0]
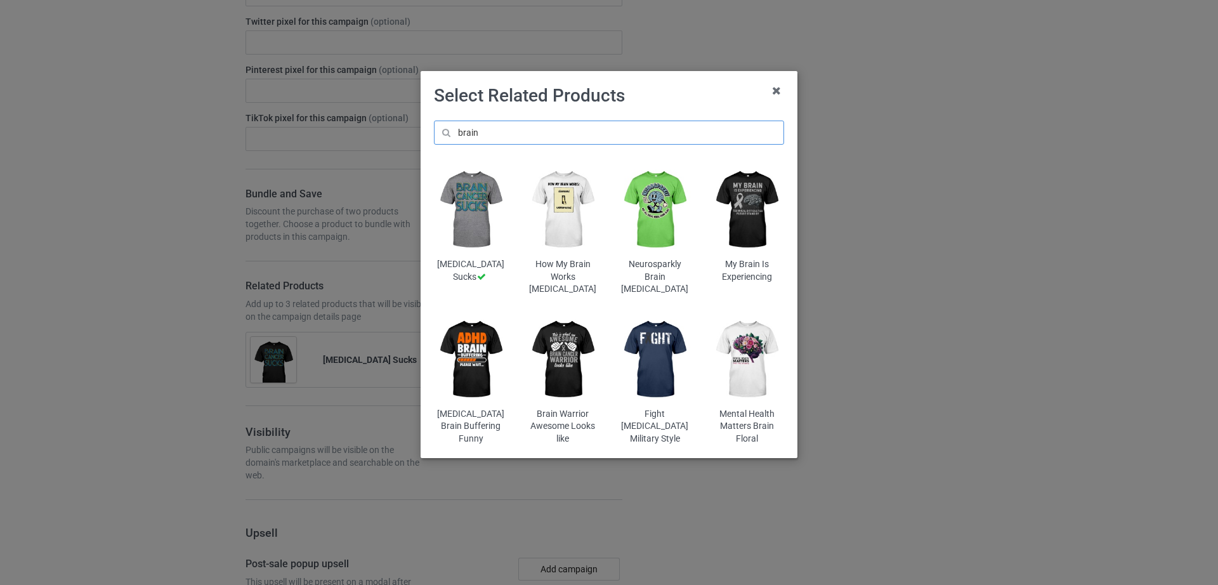
type input "brain"
click at [664, 351] on img at bounding box center [655, 359] width 74 height 93
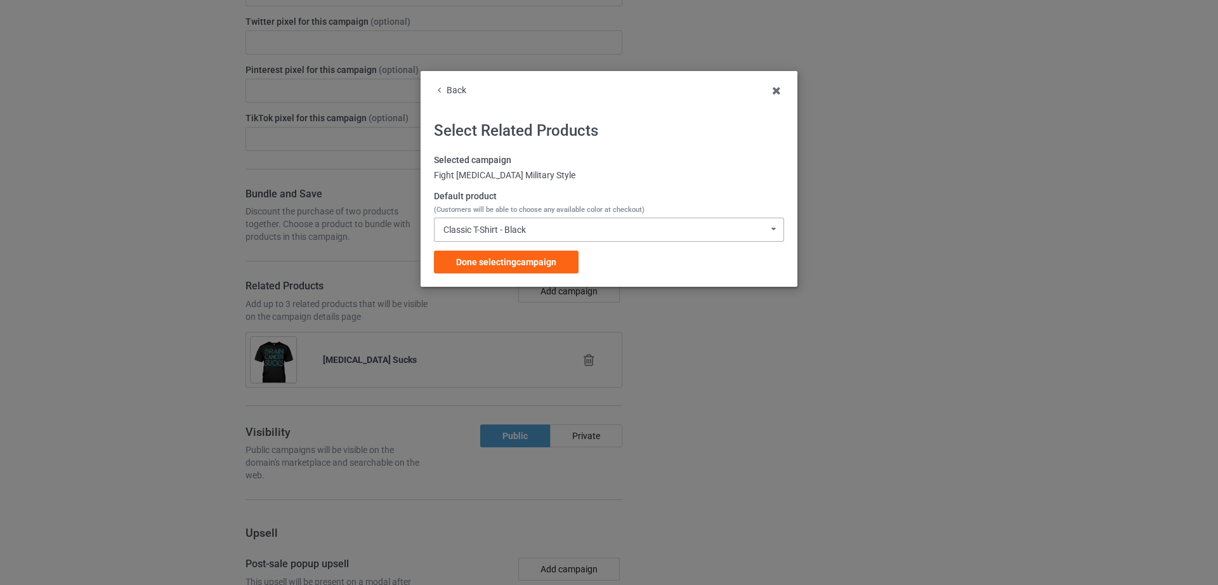
click at [486, 225] on div "Classic T-Shirt - Black" at bounding box center [484, 229] width 82 height 9
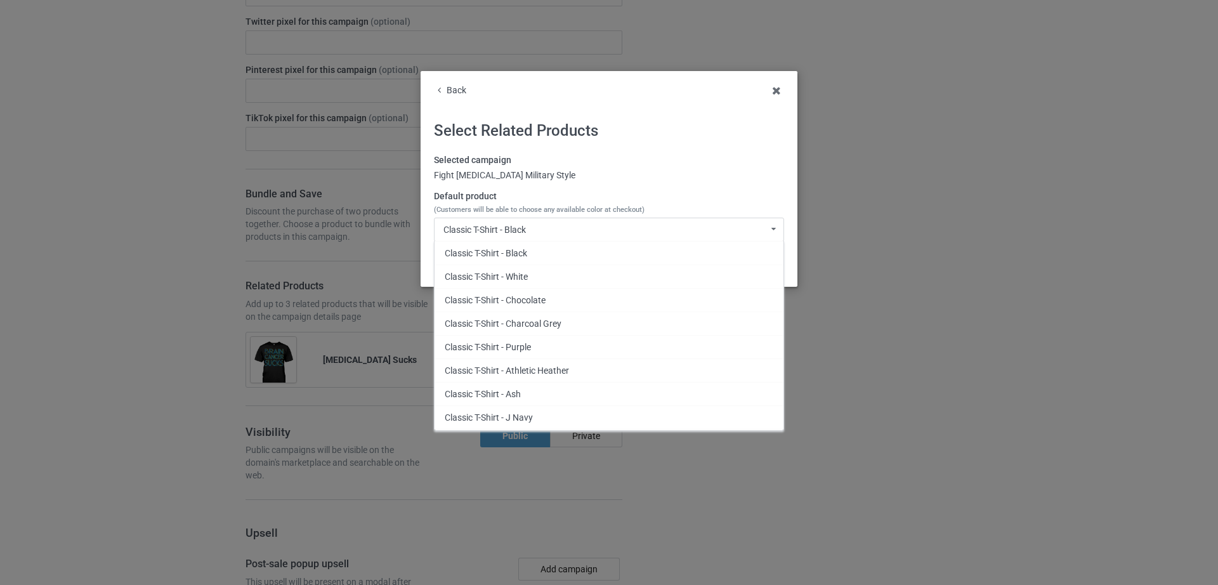
drag, startPoint x: 543, startPoint y: 392, endPoint x: 539, endPoint y: 381, distance: 11.7
click at [543, 392] on div "Classic T-Shirt - Ash" at bounding box center [609, 393] width 349 height 23
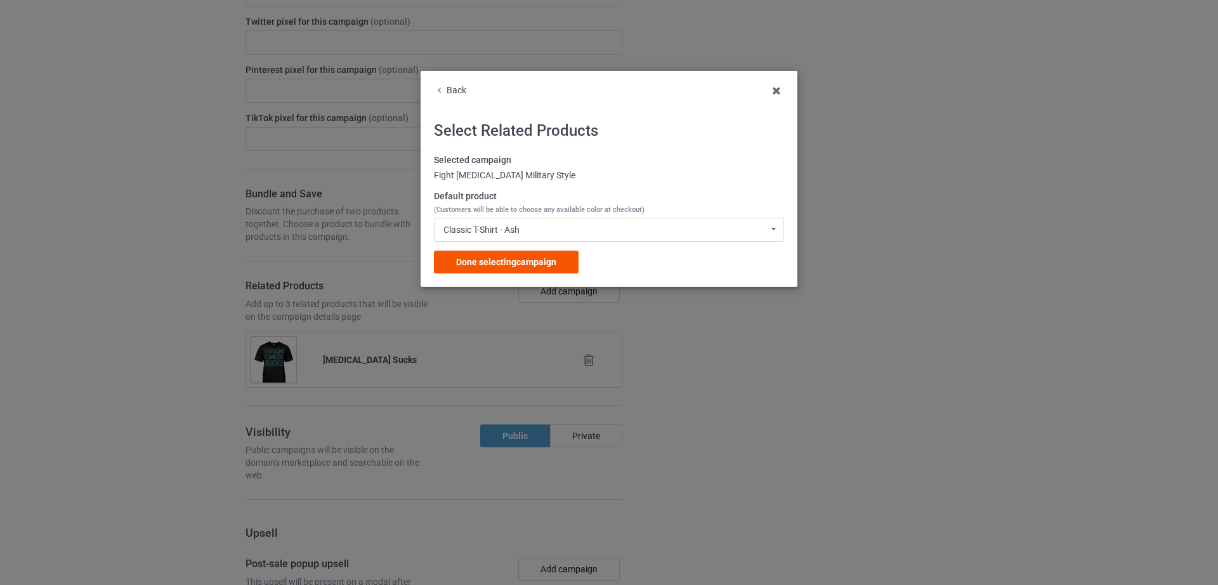
click at [511, 255] on div "Done selecting campaign" at bounding box center [506, 262] width 145 height 23
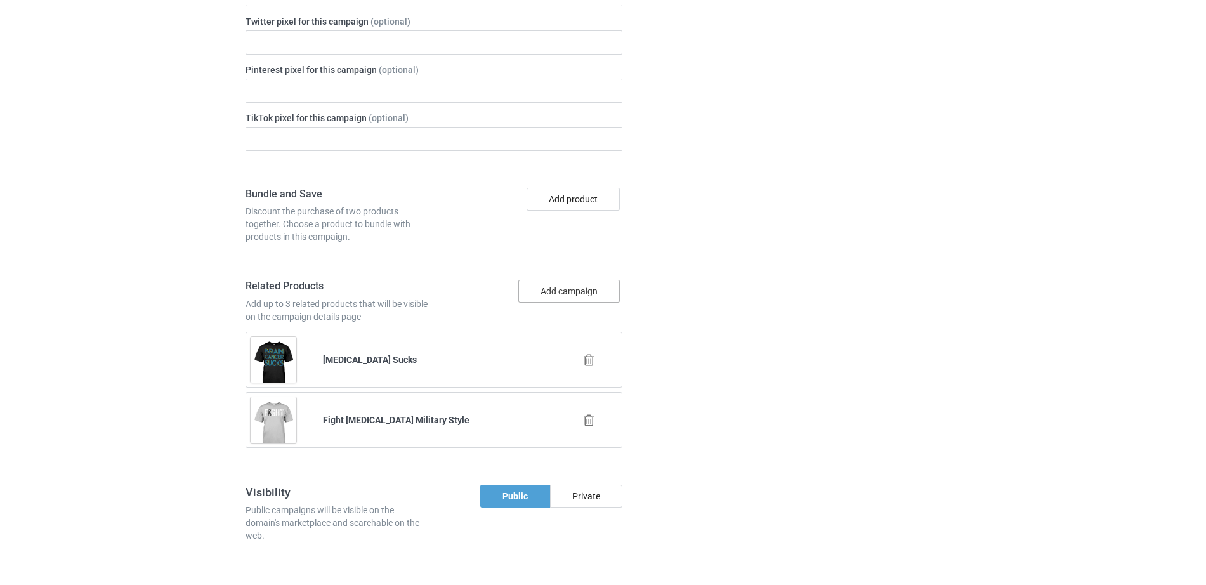
click at [592, 280] on button "Add campaign" at bounding box center [568, 291] width 101 height 23
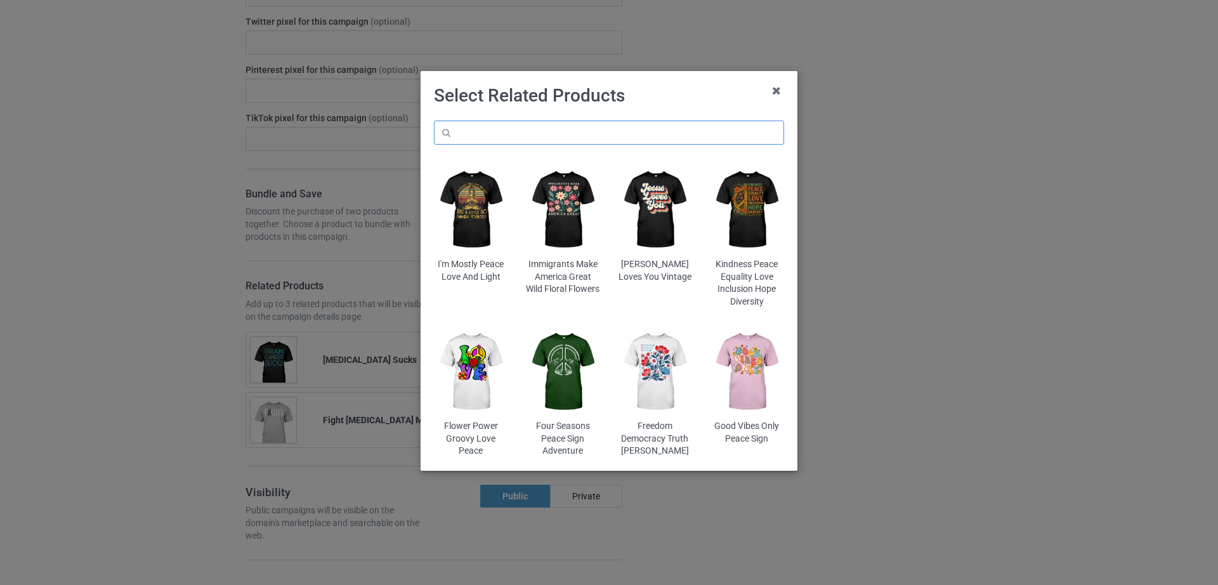
click at [526, 135] on input "text" at bounding box center [609, 133] width 350 height 24
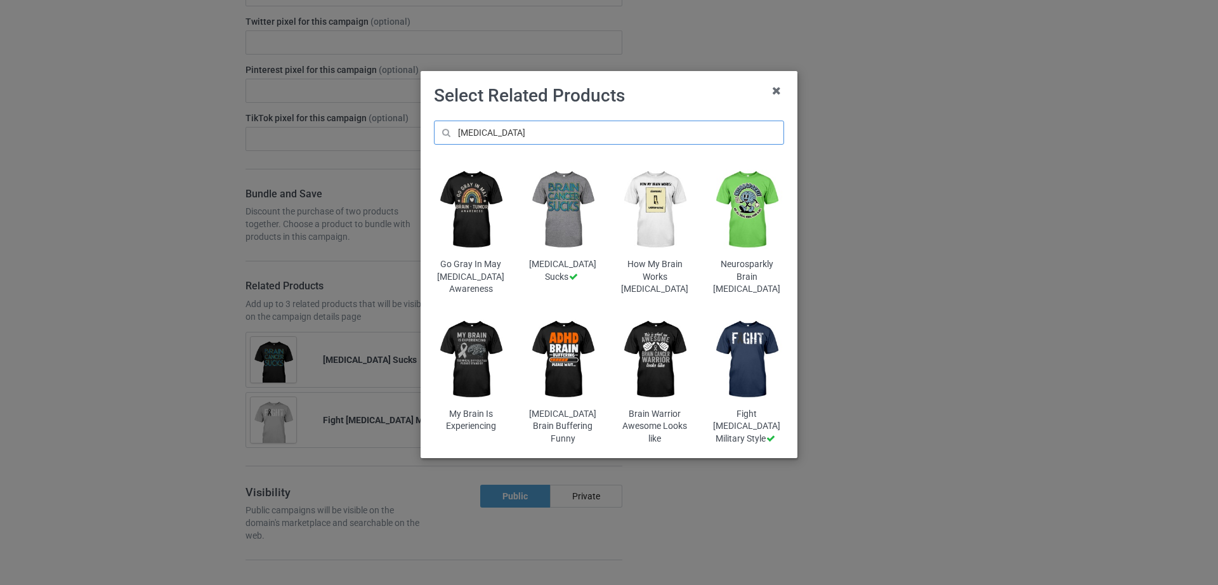
type input "[MEDICAL_DATA]"
click at [495, 235] on img at bounding box center [471, 210] width 74 height 93
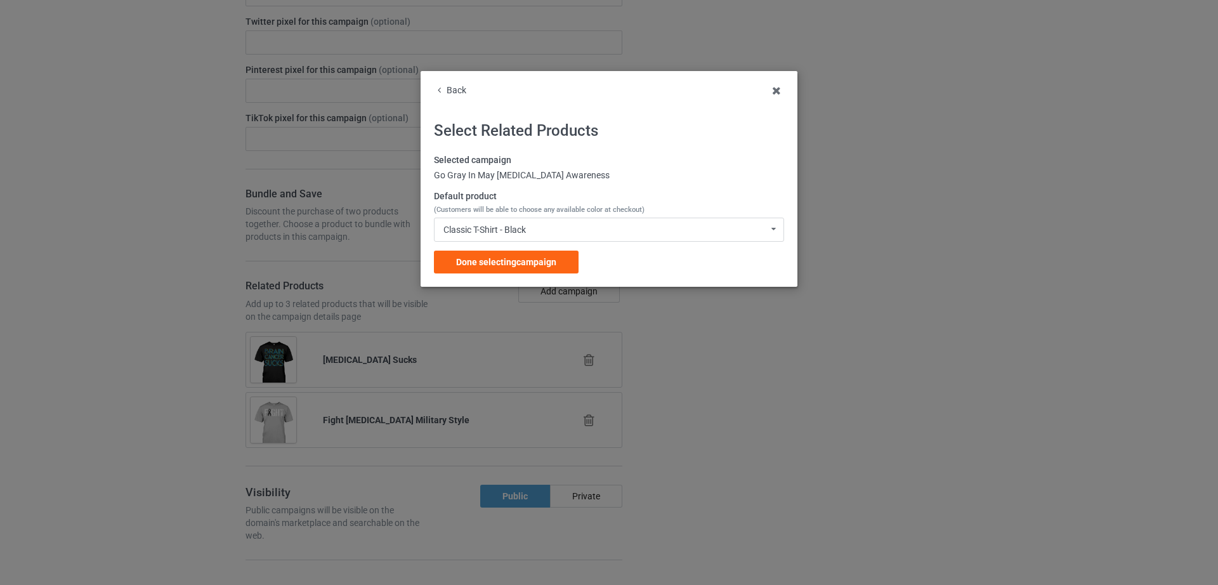
click at [527, 242] on div "Selected campaign Go Gray In May [MEDICAL_DATA] Awareness Default product (Cust…" at bounding box center [609, 213] width 350 height 119
click at [531, 259] on span "Done selecting campaign" at bounding box center [506, 262] width 100 height 10
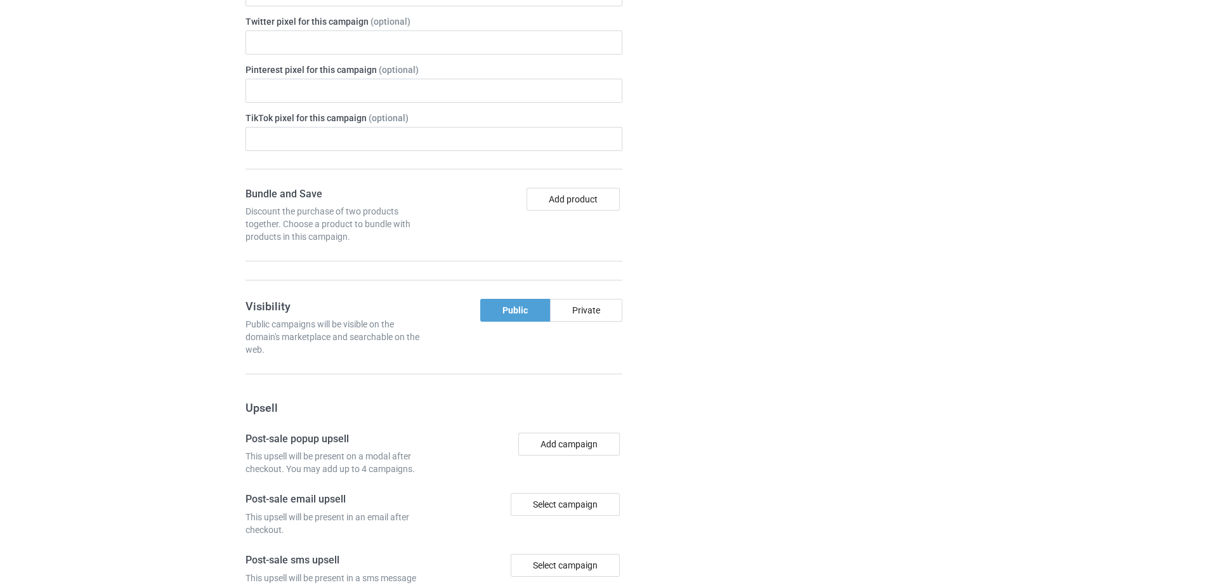
click at [792, 312] on div "Campaign details Details were duplicated from the original campaign. Any change…" at bounding box center [854, 241] width 229 height 1121
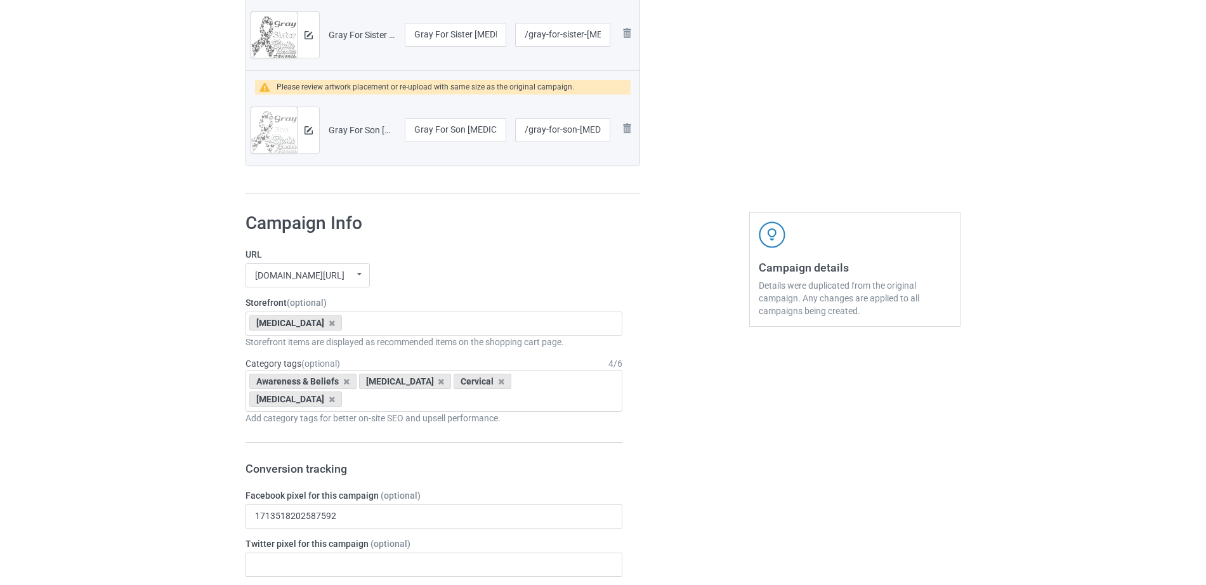
scroll to position [1012, 0]
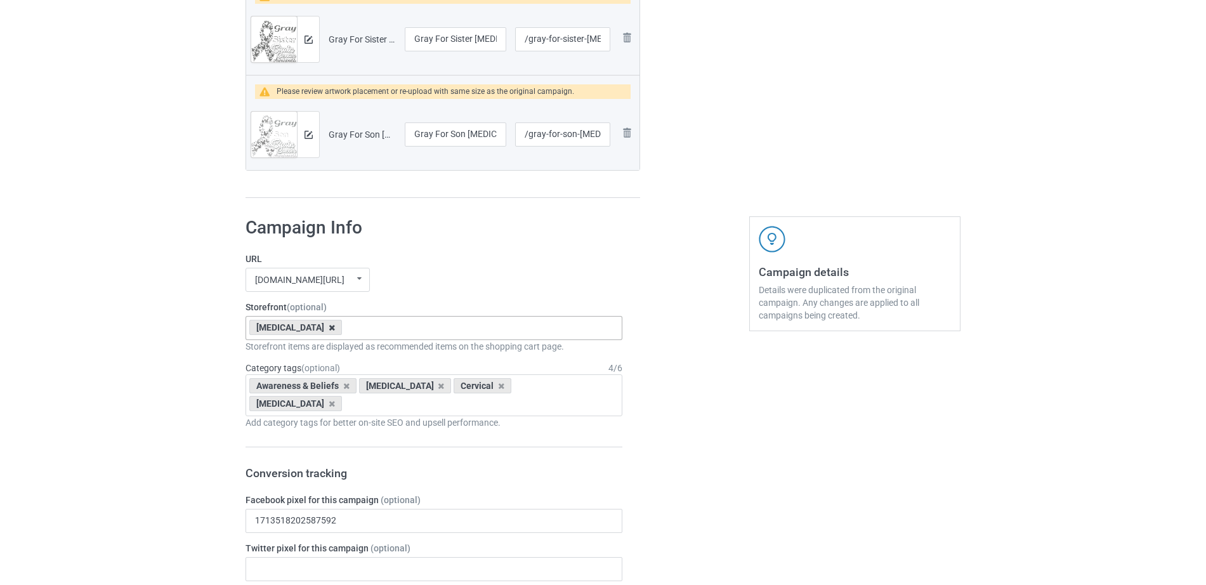
click at [329, 325] on icon at bounding box center [332, 328] width 6 height 8
type input "Brain"
click at [289, 347] on div "[MEDICAL_DATA]" at bounding box center [434, 350] width 376 height 23
click at [349, 386] on div "Awareness & Beliefs" at bounding box center [302, 385] width 107 height 15
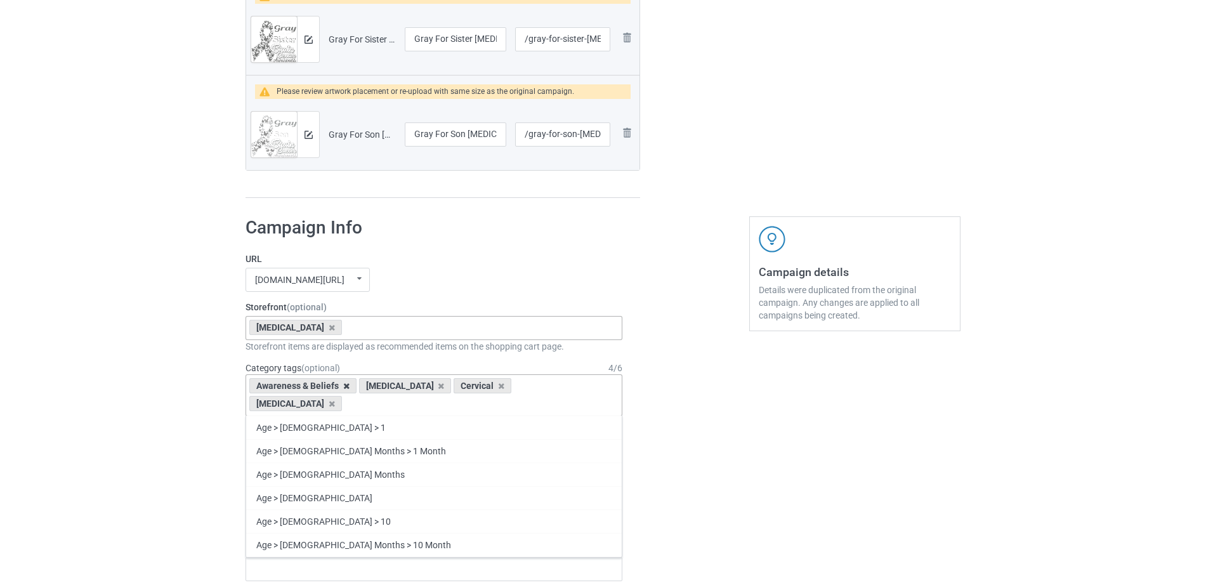
click at [348, 386] on icon at bounding box center [346, 386] width 6 height 8
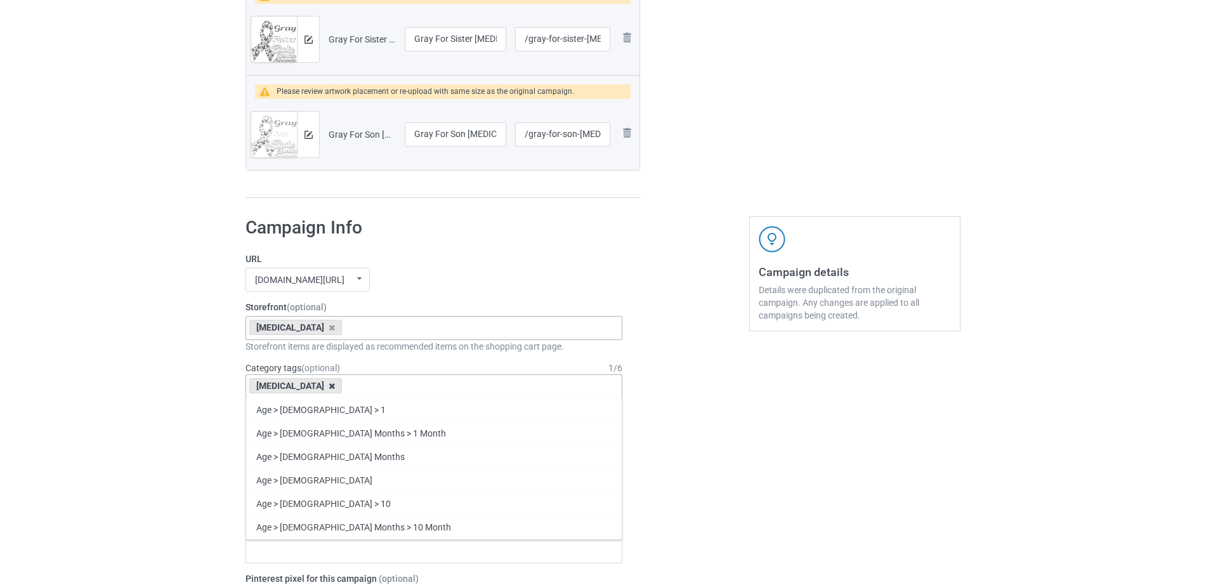
click at [329, 387] on icon at bounding box center [332, 386] width 6 height 8
click at [327, 388] on div "Age > [DEMOGRAPHIC_DATA] > 1 Age > [DEMOGRAPHIC_DATA] Months > 1 Month Age > [D…" at bounding box center [433, 386] width 377 height 24
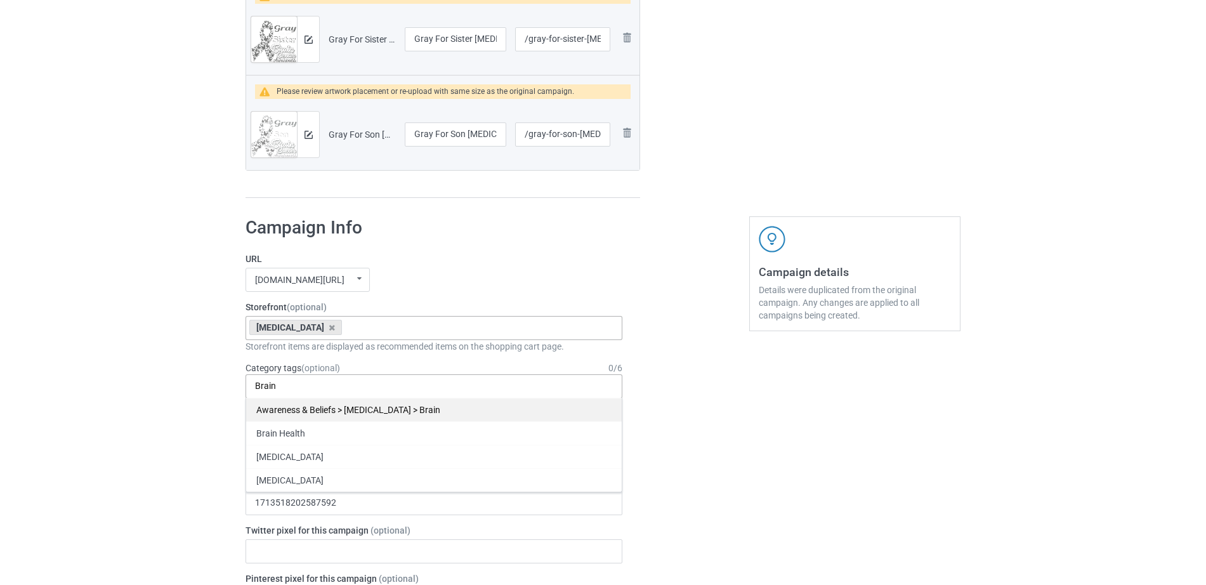
type input "Brain"
click at [344, 412] on div "Awareness & Beliefs > [MEDICAL_DATA] > Brain" at bounding box center [434, 409] width 376 height 23
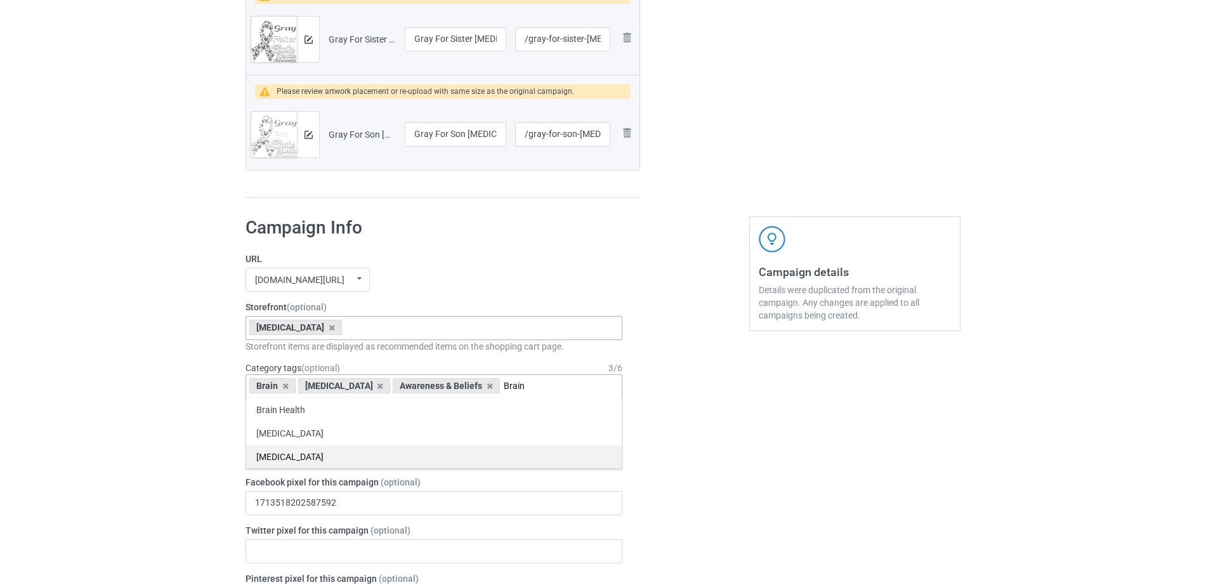
type input "Brain"
click at [350, 447] on div "[MEDICAL_DATA]" at bounding box center [434, 456] width 376 height 23
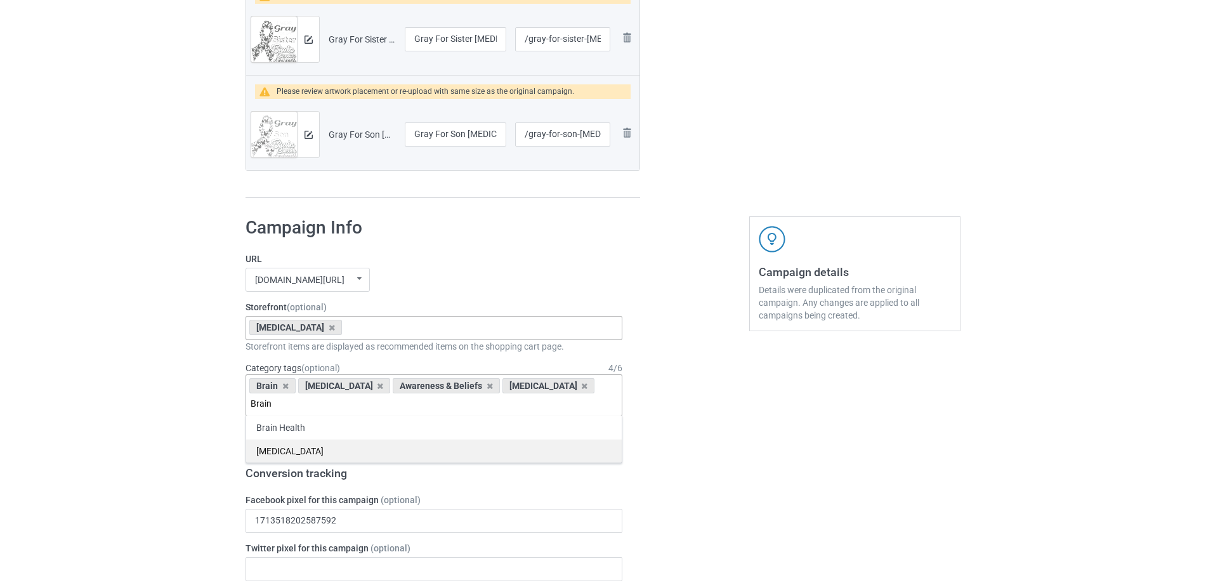
type input "Brain"
click at [334, 439] on div "[MEDICAL_DATA]" at bounding box center [434, 450] width 376 height 23
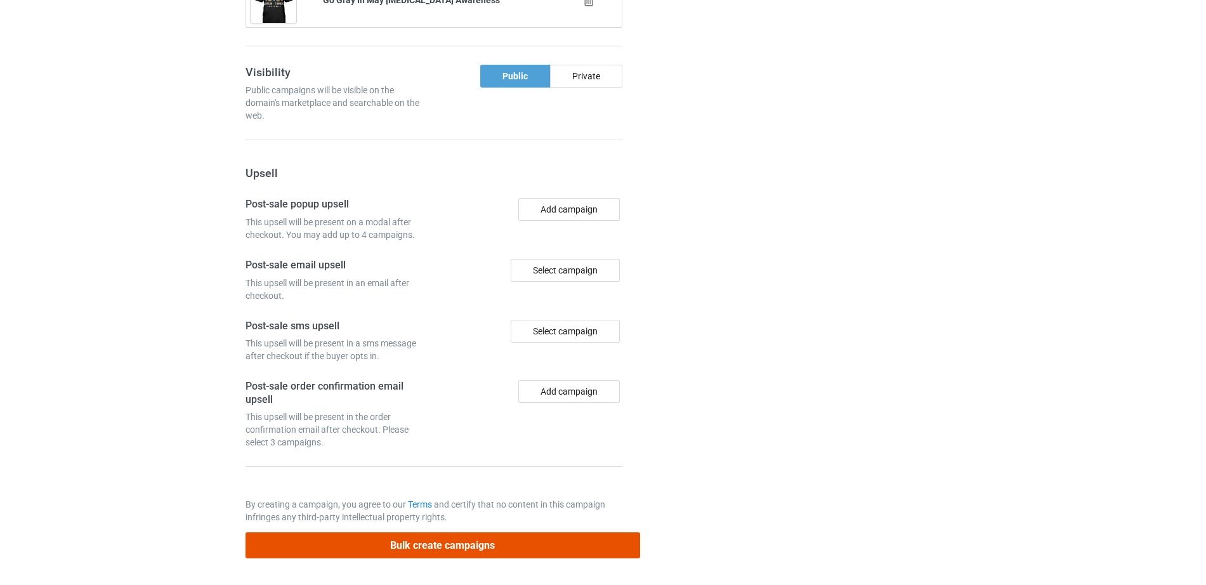
click at [425, 551] on button "Bulk create campaigns" at bounding box center [442, 545] width 395 height 26
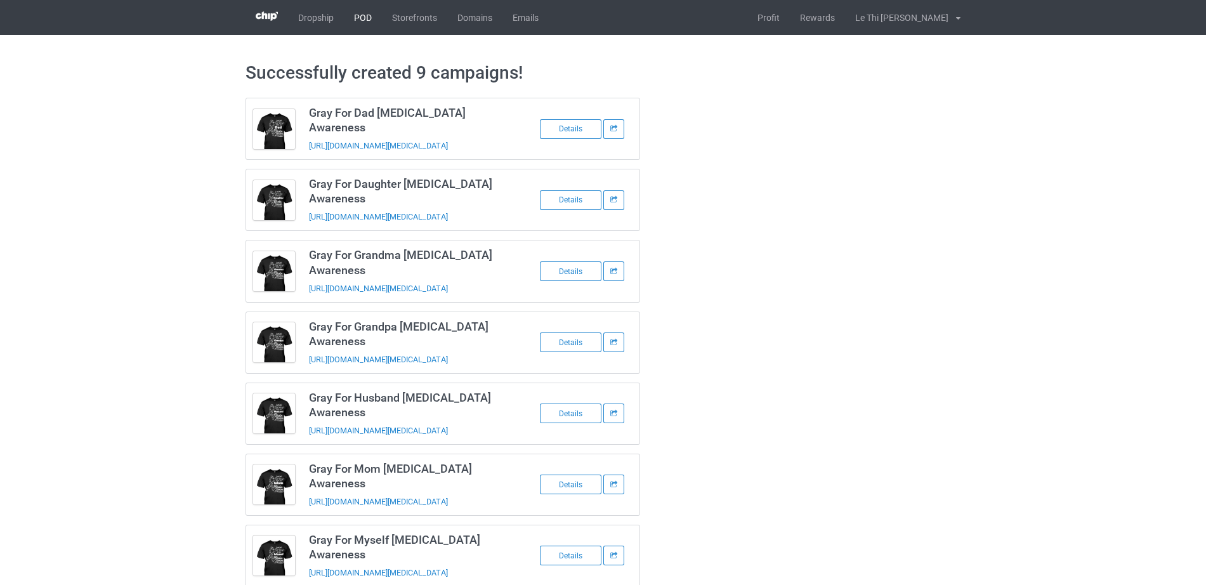
click at [357, 18] on link "POD" at bounding box center [363, 17] width 38 height 35
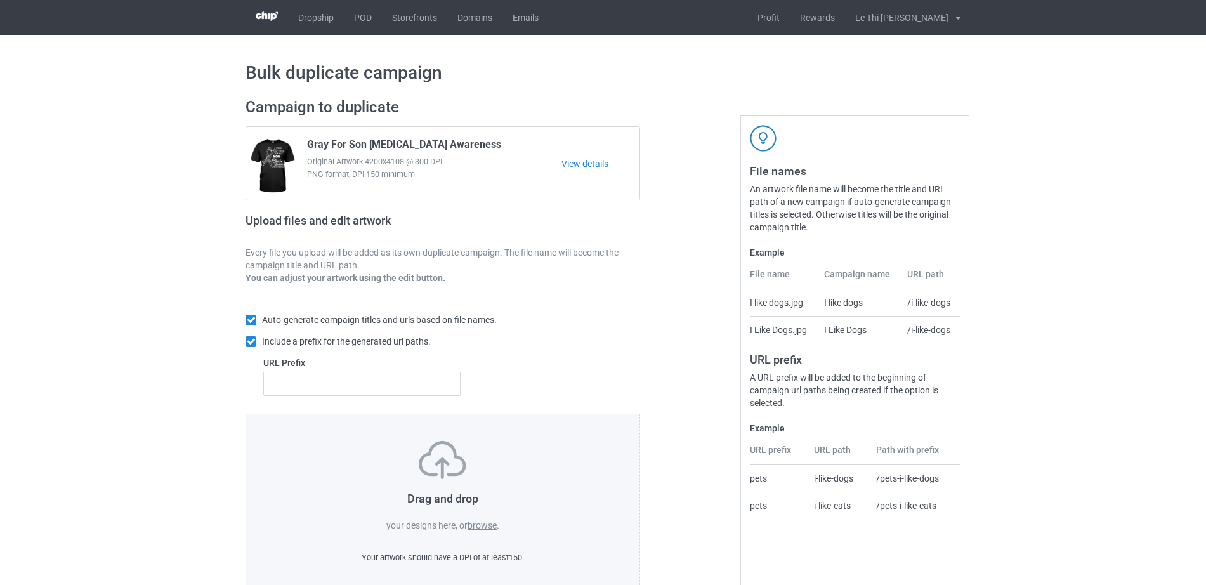
click at [481, 529] on label "browse" at bounding box center [482, 525] width 29 height 10
click at [0, 0] on input "browse" at bounding box center [0, 0] width 0 height 0
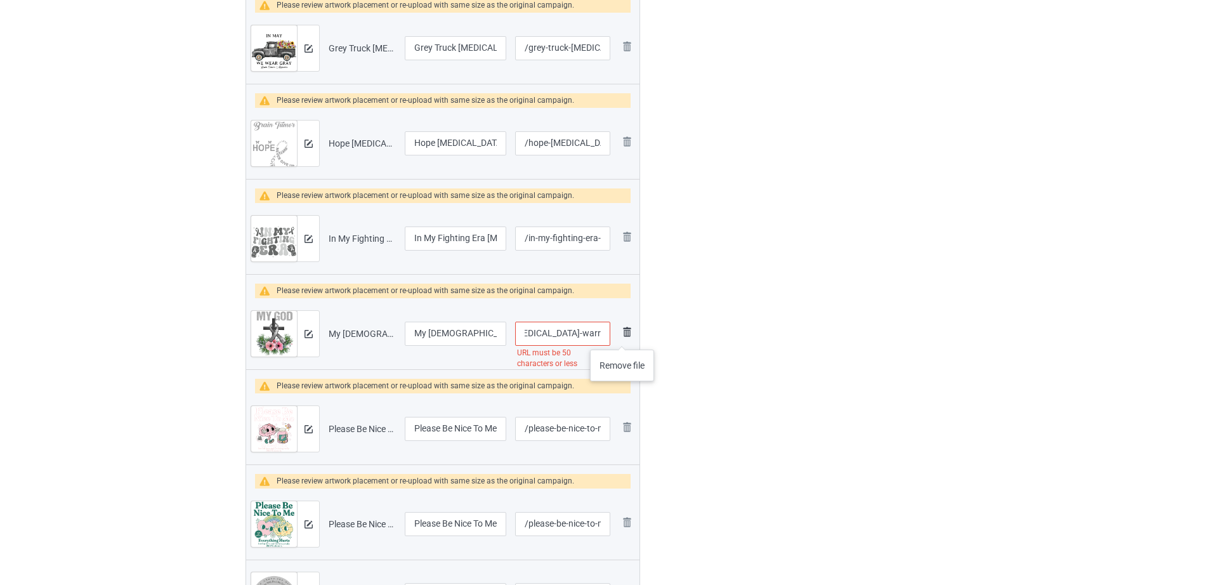
scroll to position [0, 200]
drag, startPoint x: 559, startPoint y: 331, endPoint x: 628, endPoint y: 337, distance: 69.4
click at [628, 337] on tr "Preview and edit artwork My God Is Stronger Than Brain Tumor Warrior Cancer Awa…" at bounding box center [442, 333] width 393 height 71
click at [563, 341] on input "/my-god-is-stronger-than-brain-tumor-warrior-cancer-awareness-t-shirt" at bounding box center [562, 334] width 95 height 24
drag, startPoint x: 574, startPoint y: 334, endPoint x: 613, endPoint y: 339, distance: 39.7
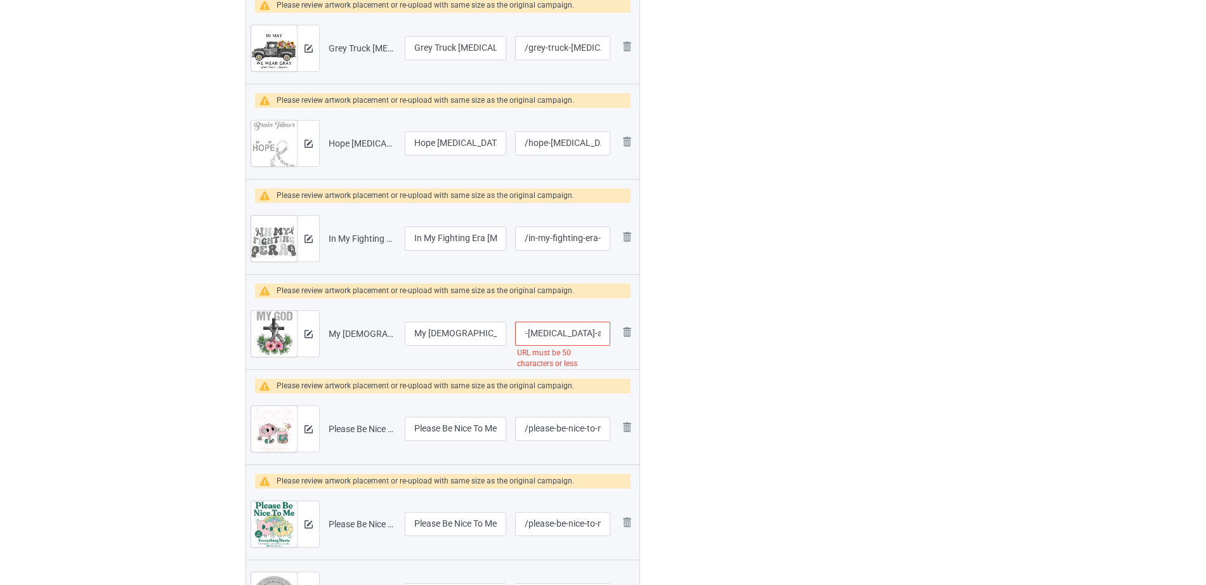
click at [613, 339] on td "/my-god-is-stronger-than-brain-tumor-warrior-cancer-awareness-t-shirt URL must …" at bounding box center [563, 333] width 104 height 71
click at [741, 347] on div "Edit artwork You can adjust your artwork position, and upload files for double-…" at bounding box center [854, 67] width 229 height 1534
drag, startPoint x: 563, startPoint y: 333, endPoint x: 595, endPoint y: 333, distance: 31.7
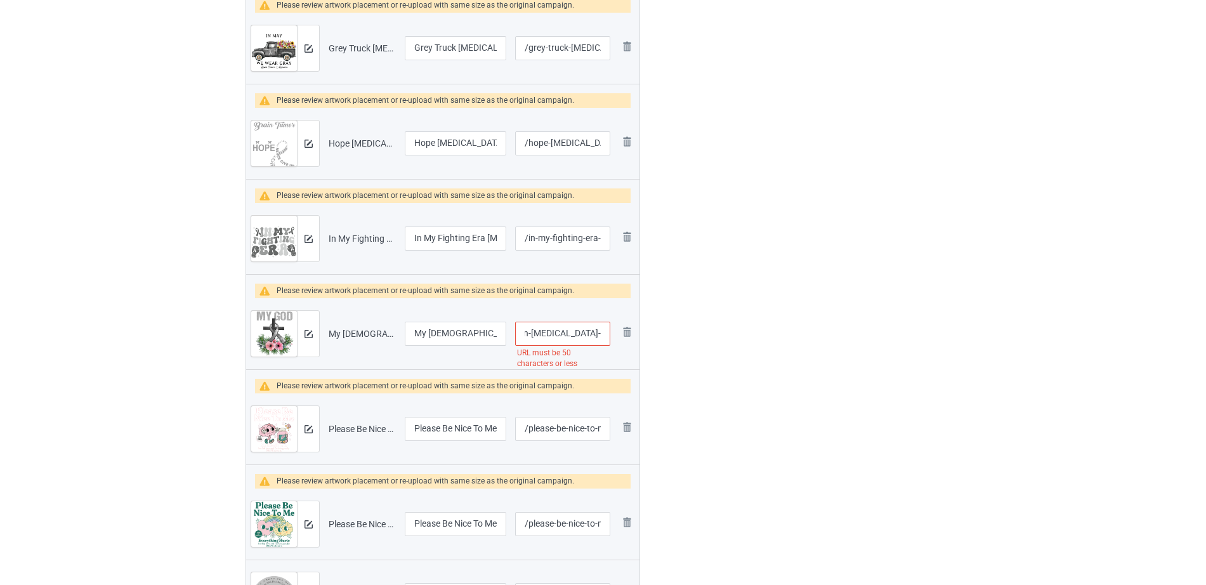
click at [595, 333] on input "/my-god-is-stronger-than-brain-tumor-warrior-cancer-awareness" at bounding box center [562, 334] width 95 height 24
click at [575, 333] on input "/my-god-is-stronger-than-brain-tumor-warrior-cancer-awareness" at bounding box center [562, 334] width 95 height 24
drag, startPoint x: 570, startPoint y: 334, endPoint x: 598, endPoint y: 337, distance: 28.2
click at [598, 337] on input "/my-god-is-stronger-than-brain-tumor-warrior-cancer-awareness" at bounding box center [562, 334] width 95 height 24
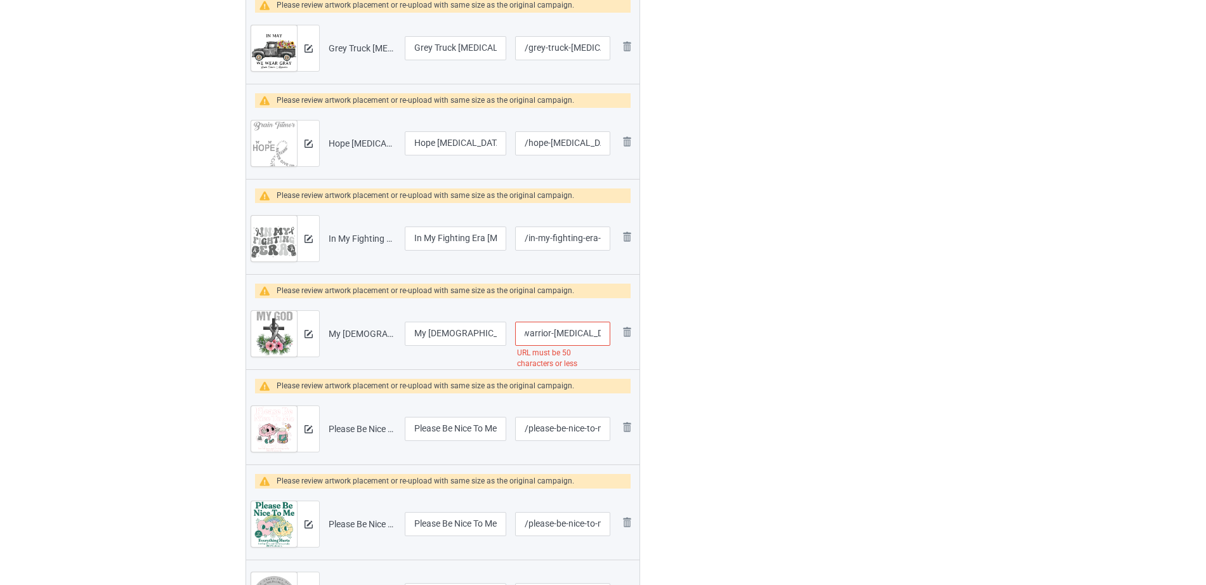
click at [570, 336] on input "/my-god-is-stronger-than-brain-tumor-warrior-cancer-awareness" at bounding box center [562, 334] width 95 height 24
drag, startPoint x: 528, startPoint y: 332, endPoint x: 610, endPoint y: 339, distance: 82.1
click at [610, 339] on td "/my-god-is-stronger-than-brain-tumor-warrior-cancer-awareness URL must be 50 ch…" at bounding box center [563, 333] width 104 height 71
type input "/my-god-is-stronger-than-brain-tumor-warrior"
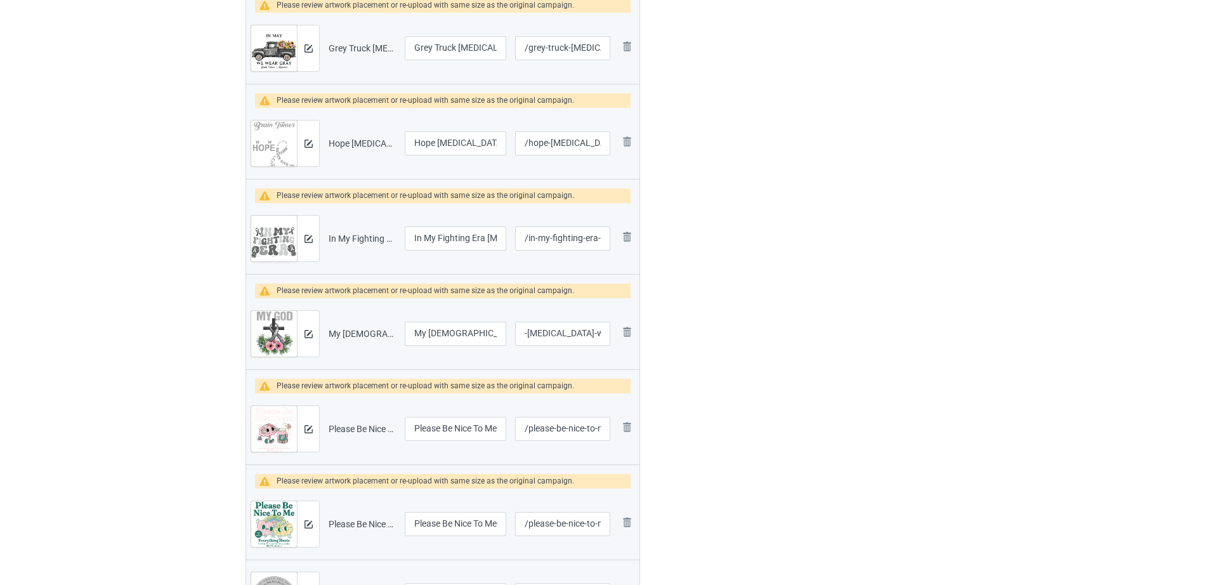
click at [730, 334] on div at bounding box center [694, 67] width 91 height 1534
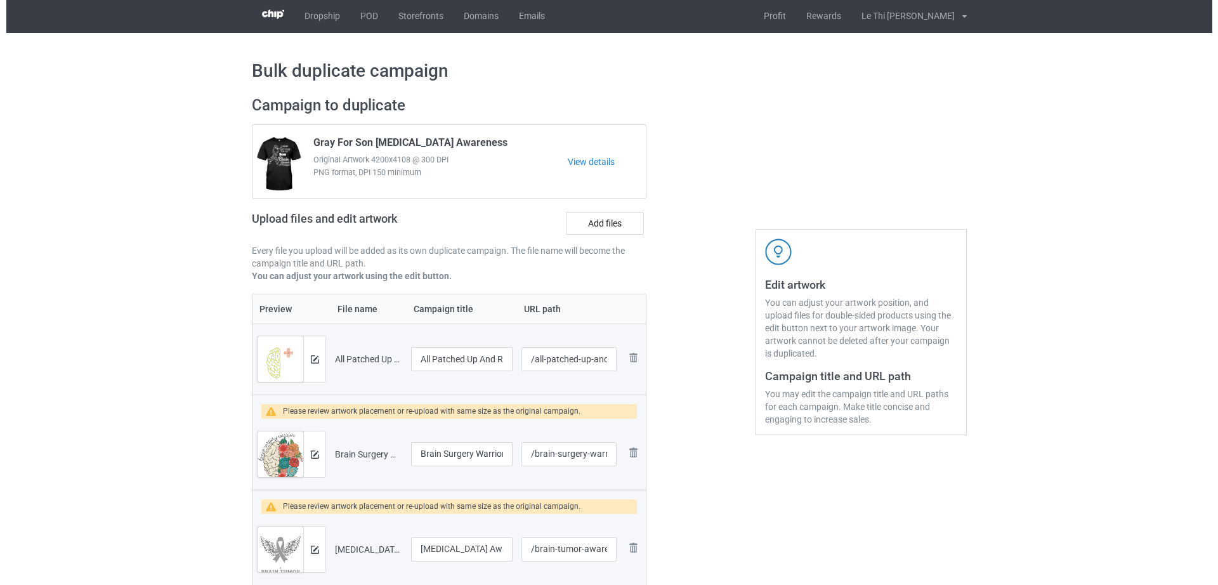
scroll to position [0, 0]
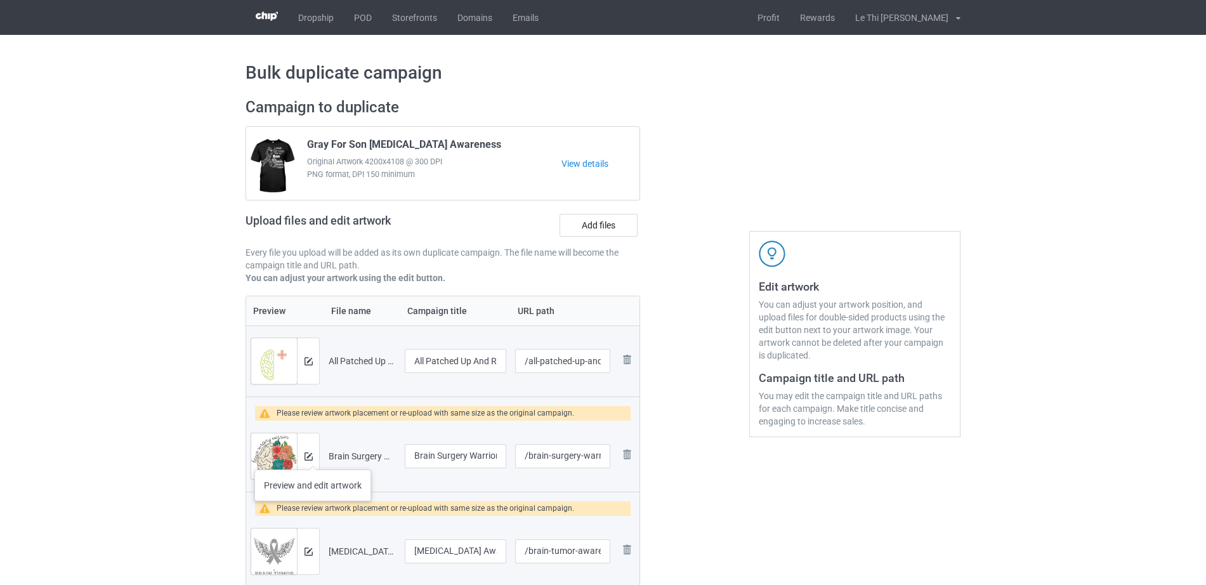
click at [313, 457] on div at bounding box center [308, 456] width 22 height 46
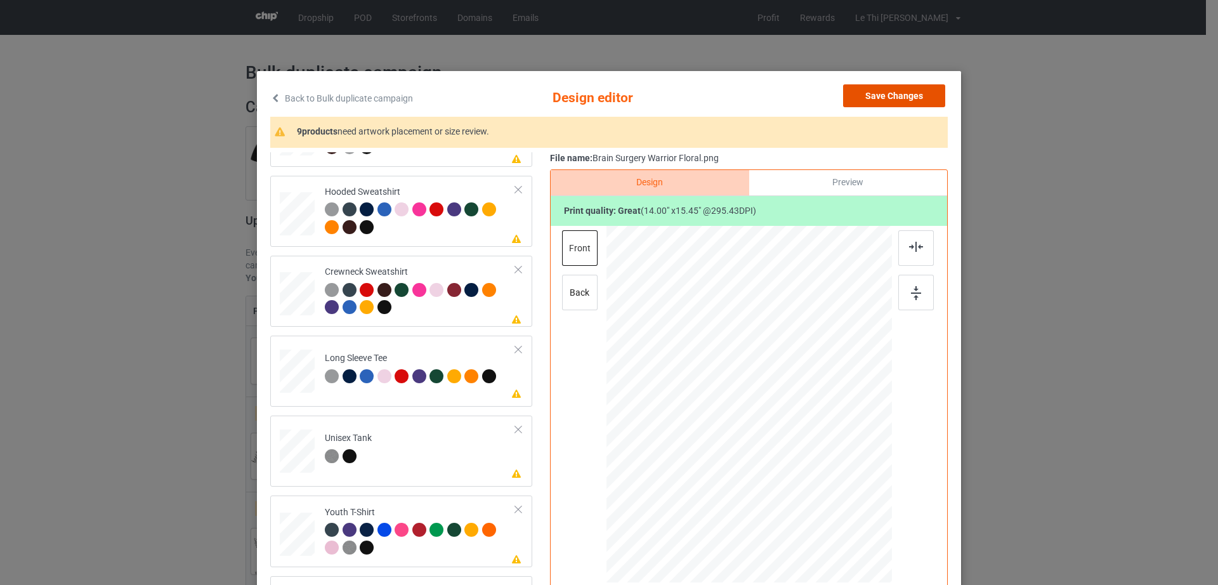
click at [913, 93] on button "Save Changes" at bounding box center [894, 95] width 102 height 23
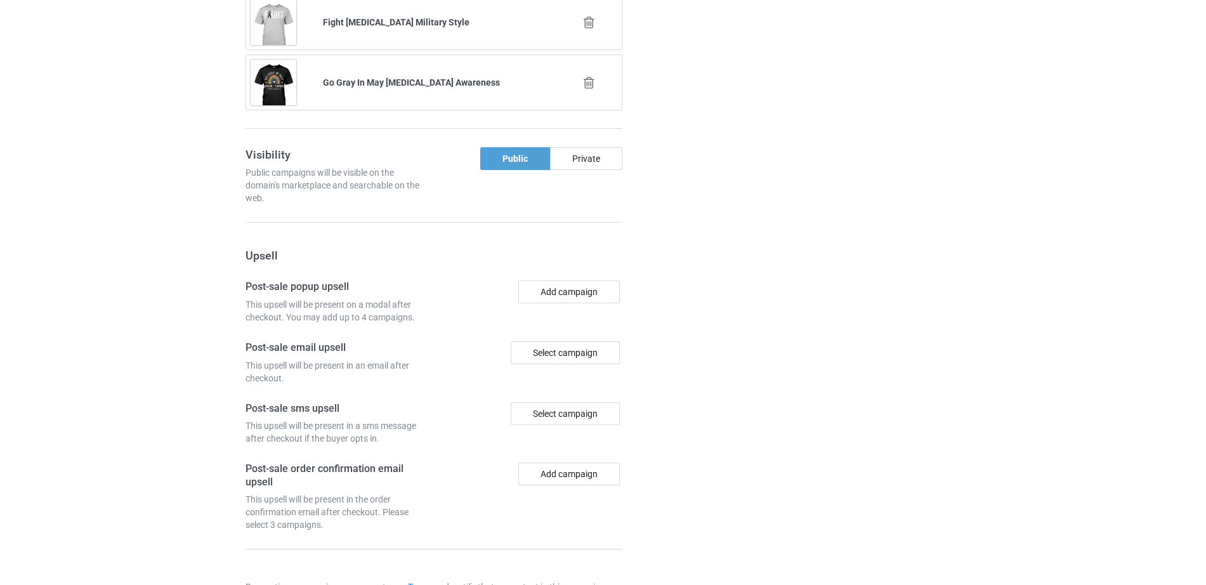
scroll to position [2423, 0]
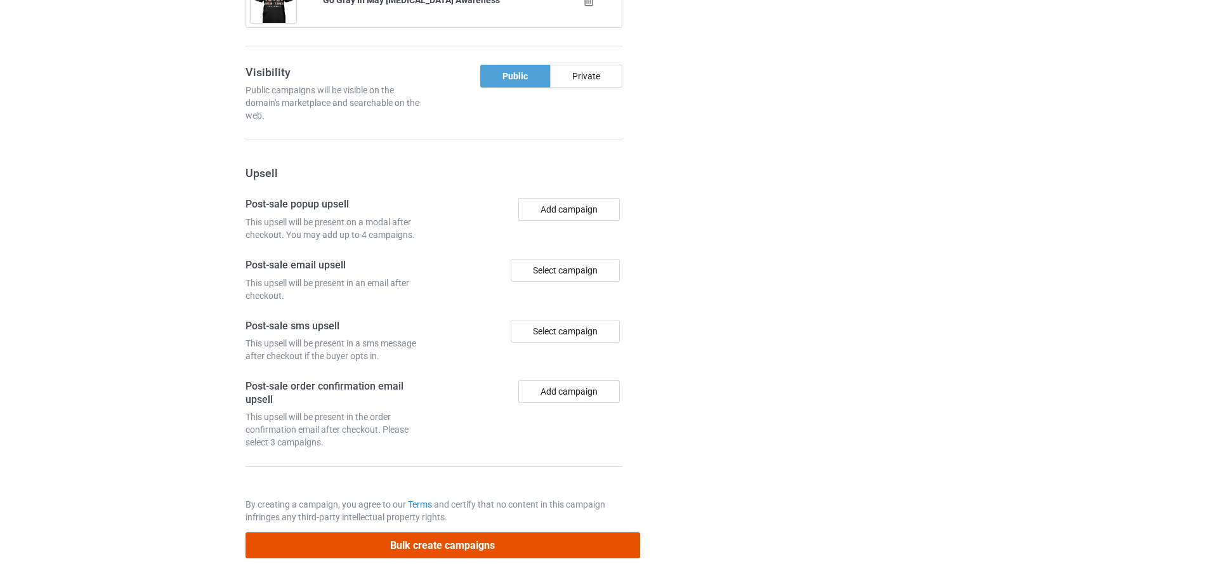
click at [434, 554] on button "Bulk create campaigns" at bounding box center [442, 545] width 395 height 26
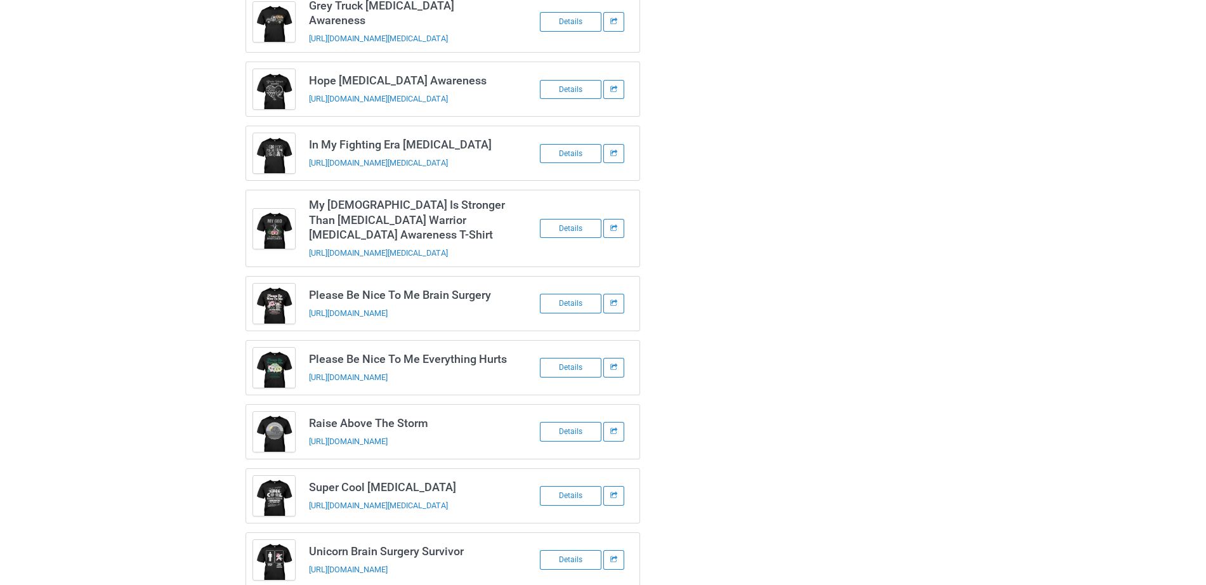
scroll to position [0, 0]
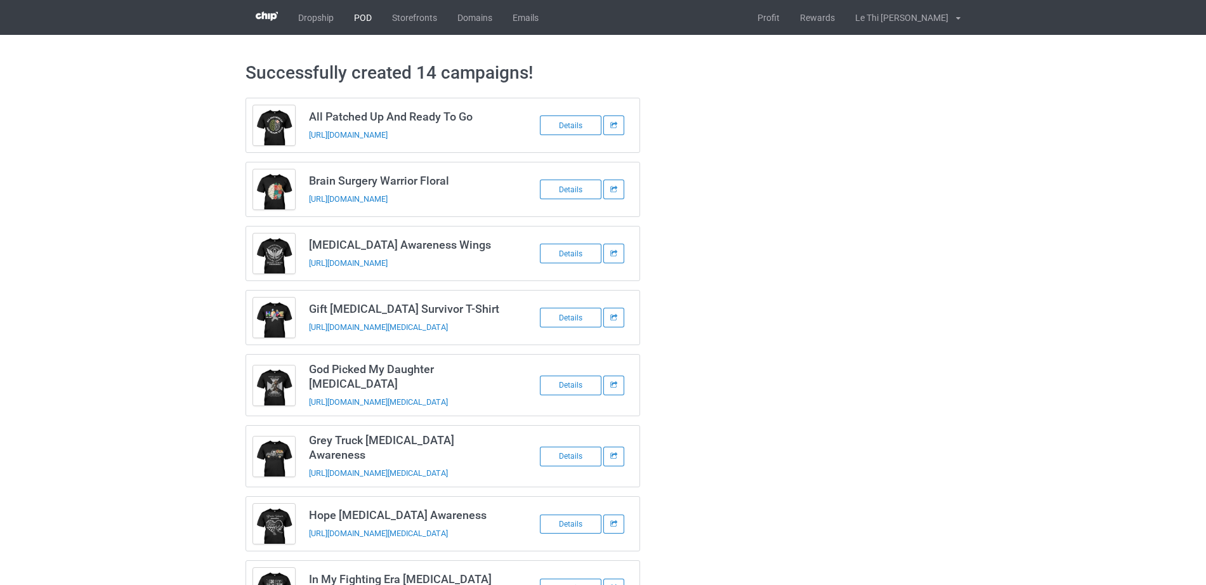
click at [367, 8] on link "POD" at bounding box center [363, 17] width 38 height 35
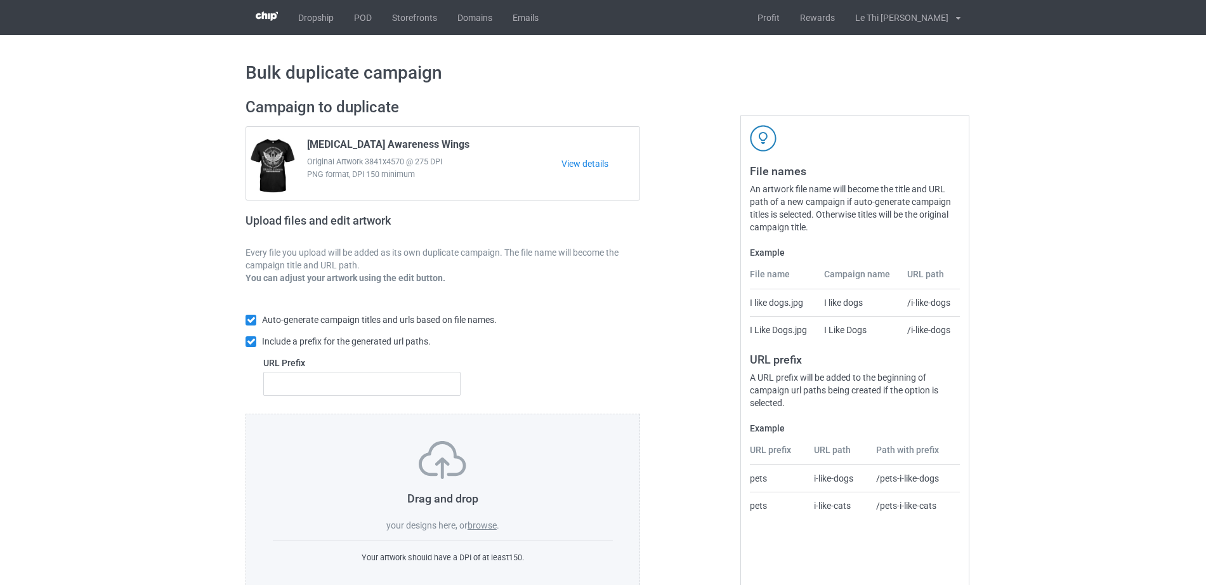
click at [478, 525] on label "browse" at bounding box center [482, 525] width 29 height 10
click at [0, 0] on input "browse" at bounding box center [0, 0] width 0 height 0
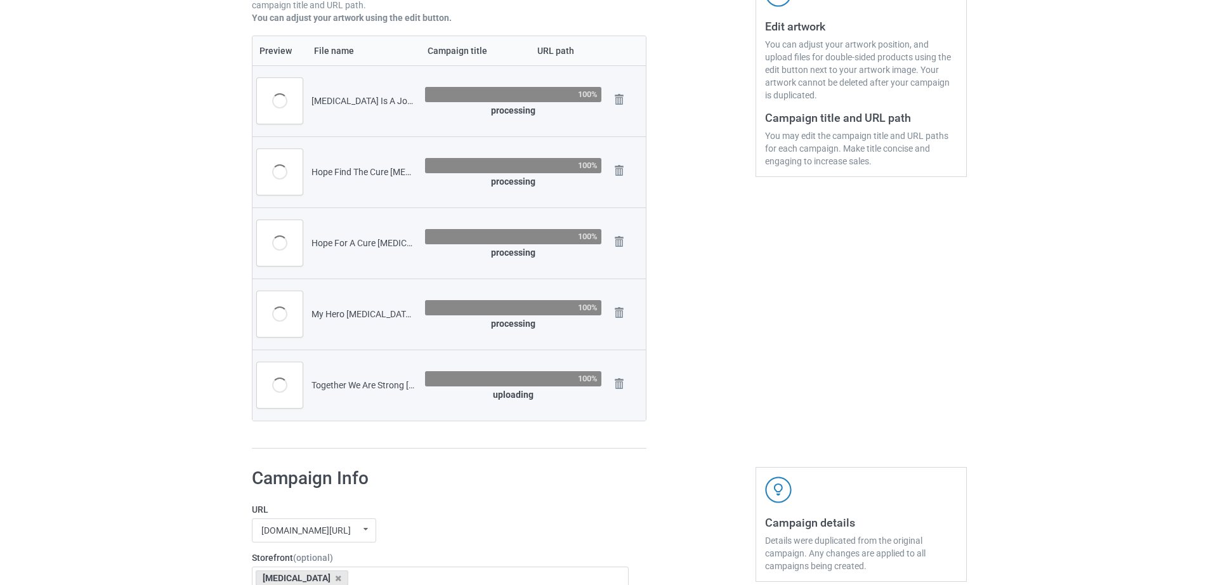
scroll to position [262, 0]
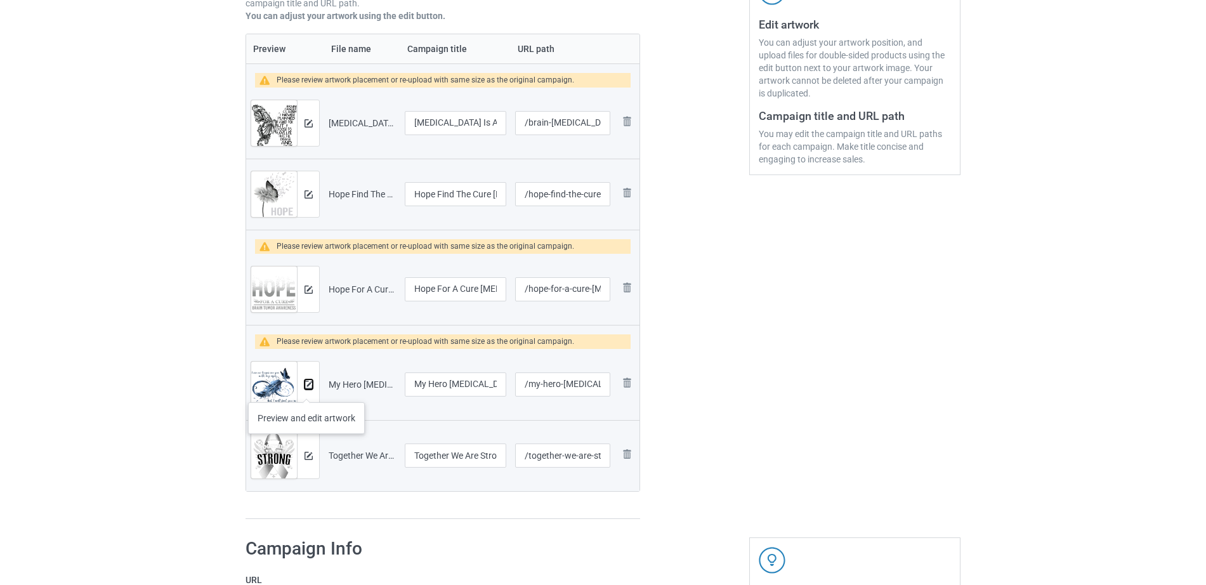
click at [307, 389] on button at bounding box center [308, 384] width 8 height 10
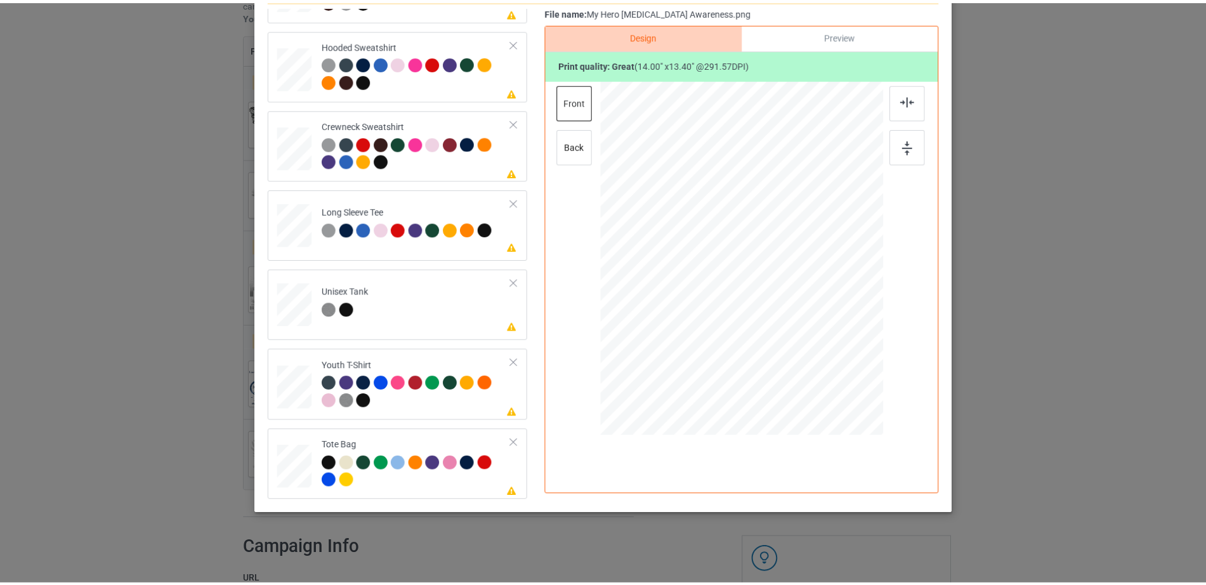
scroll to position [0, 0]
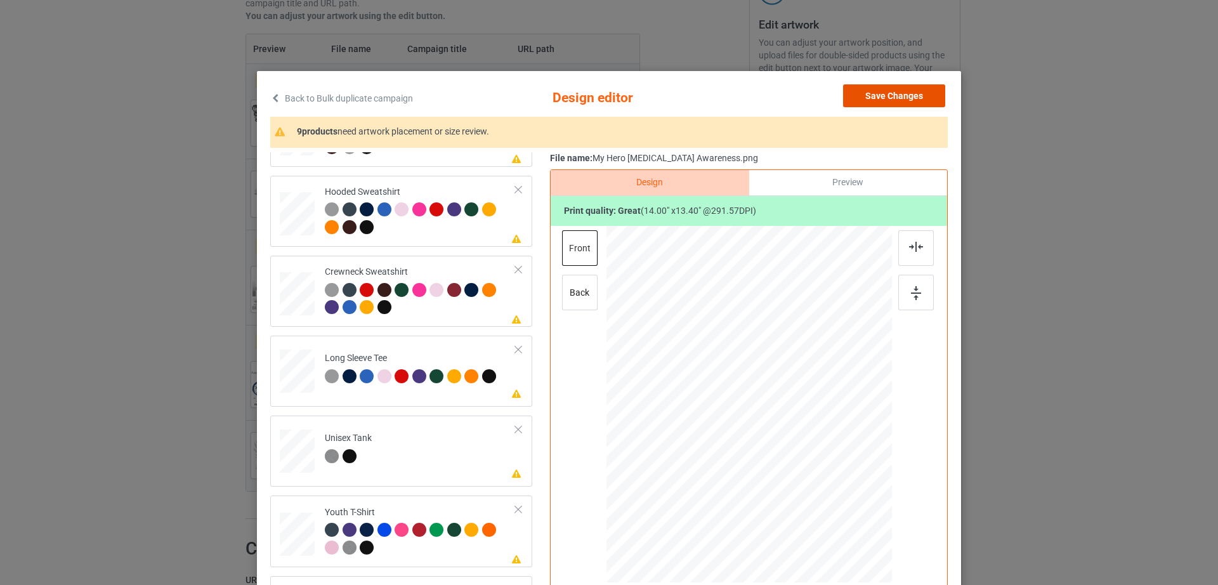
click at [928, 92] on button "Save Changes" at bounding box center [894, 95] width 102 height 23
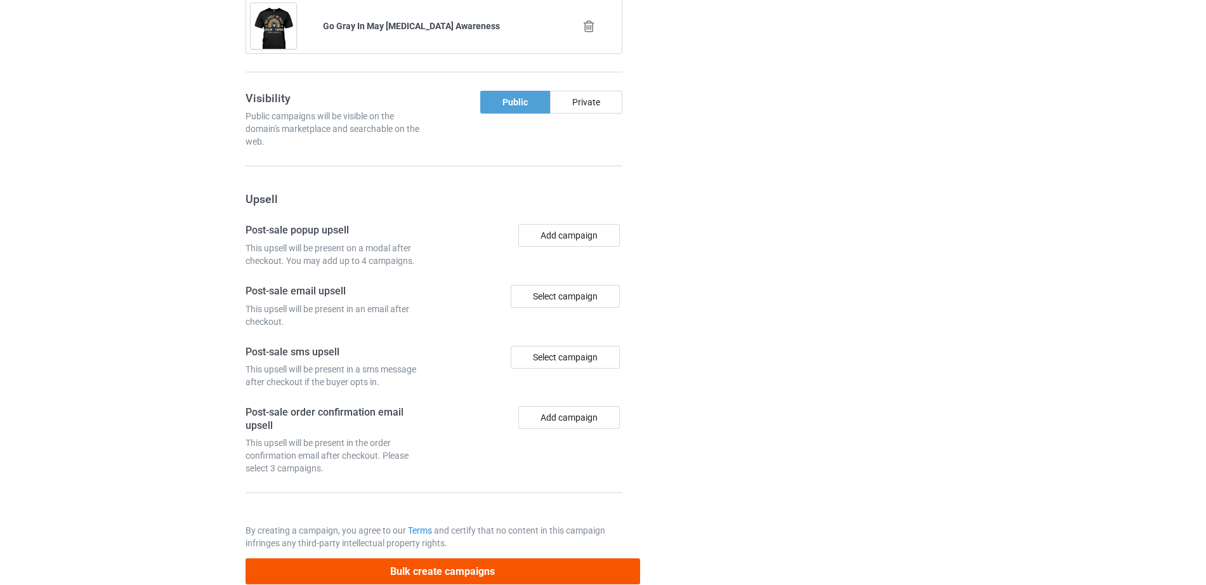
scroll to position [1590, 0]
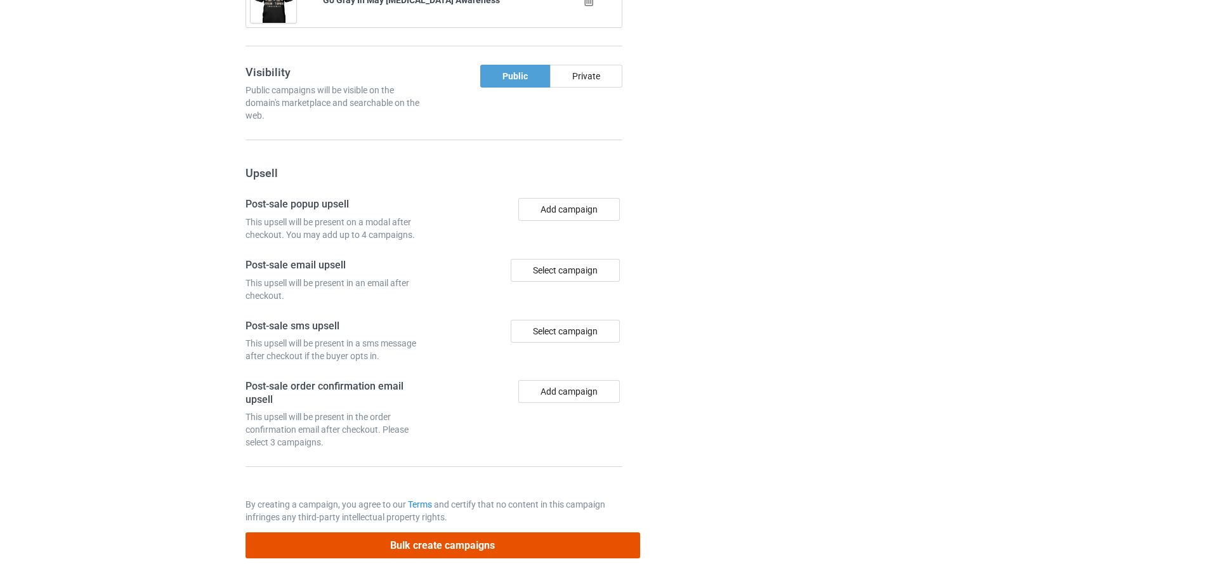
click at [397, 540] on button "Bulk create campaigns" at bounding box center [442, 545] width 395 height 26
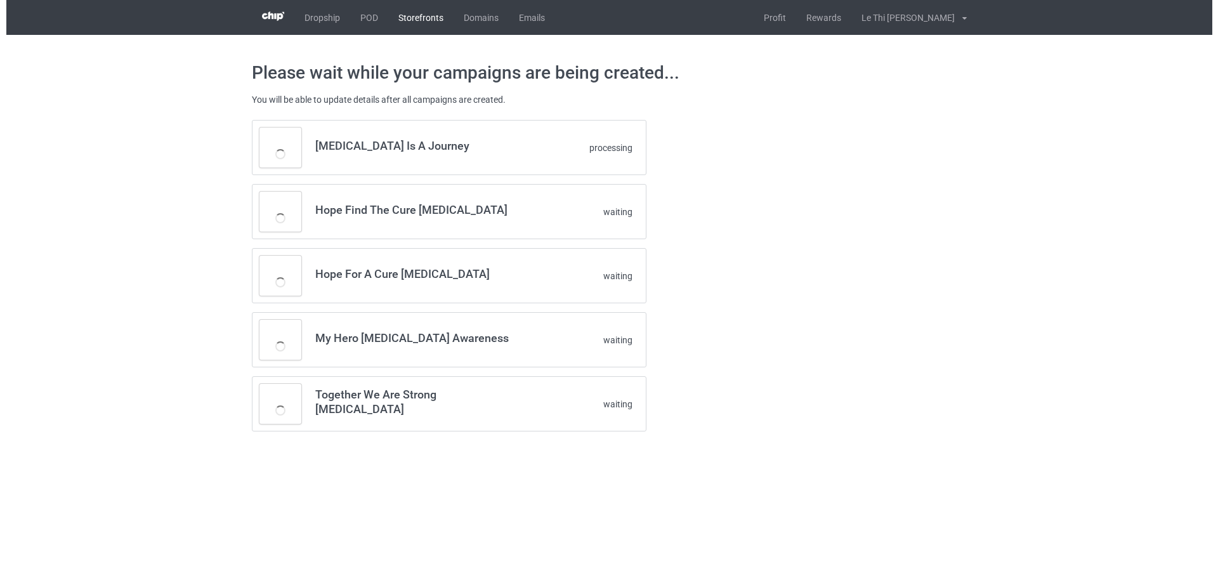
scroll to position [0, 0]
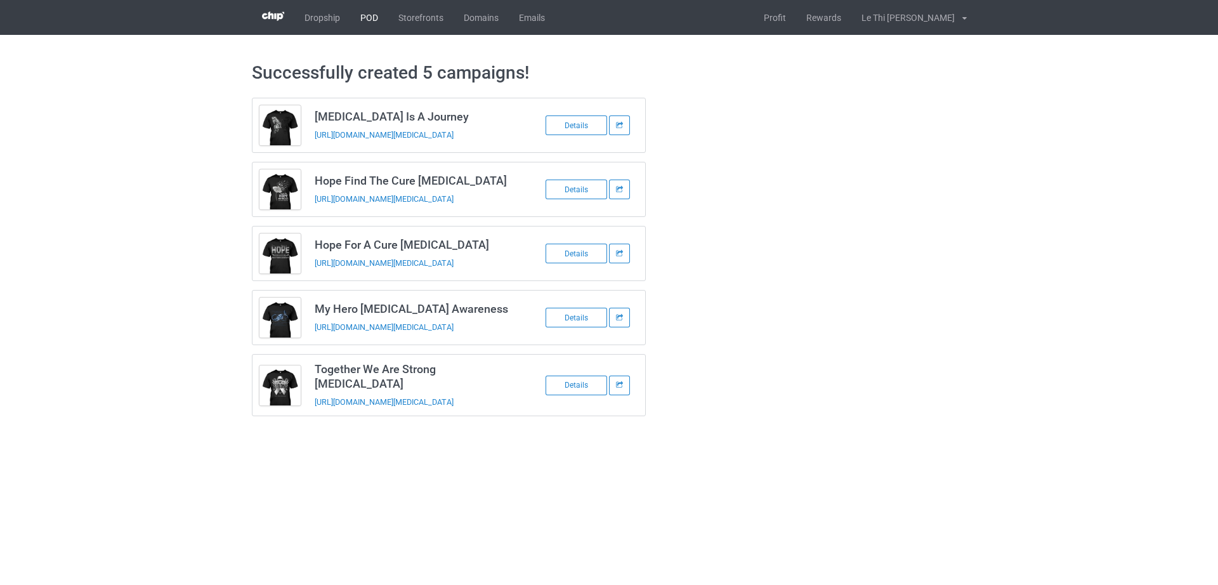
click at [368, 19] on link "POD" at bounding box center [369, 17] width 38 height 35
